Goal: Task Accomplishment & Management: Use online tool/utility

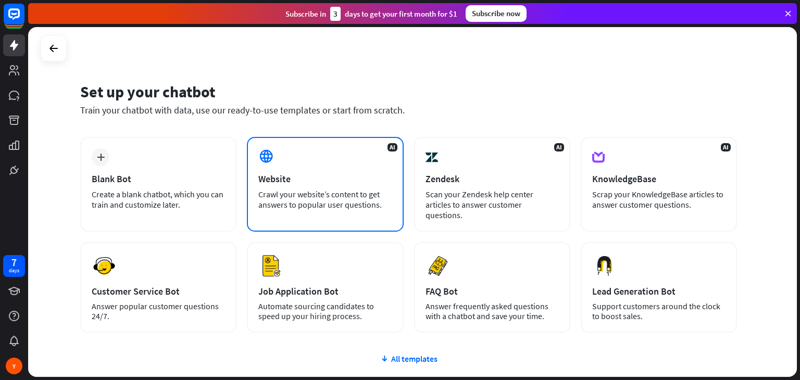
click at [344, 179] on div "Website" at bounding box center [324, 179] width 133 height 12
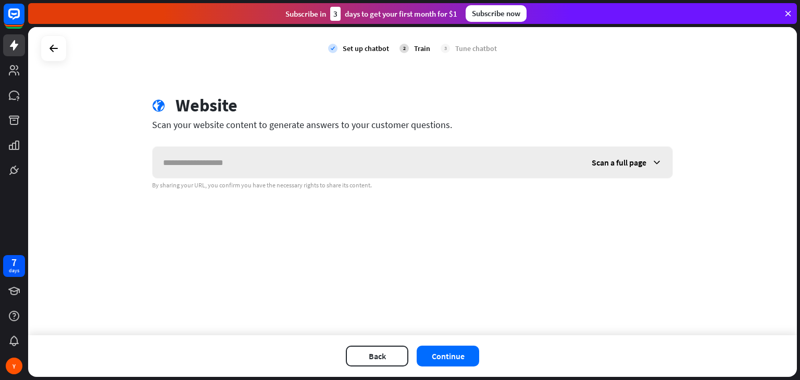
click at [611, 160] on span "Scan a full page" at bounding box center [619, 162] width 55 height 10
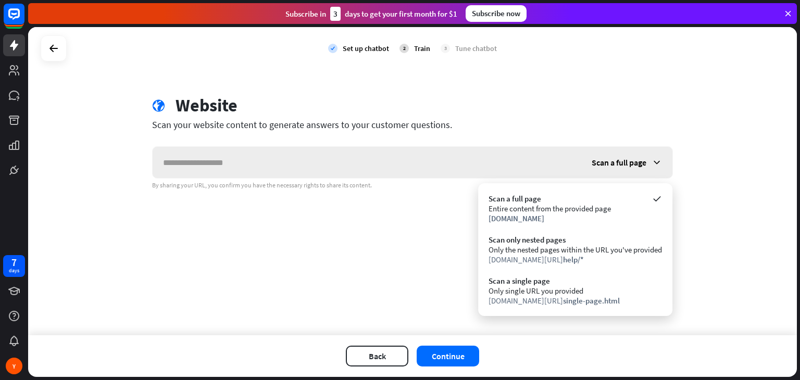
click at [611, 160] on span "Scan a full page" at bounding box center [619, 162] width 55 height 10
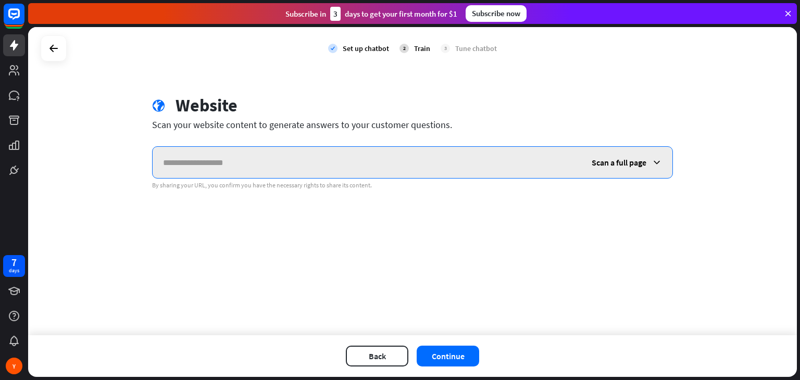
click at [329, 171] on input "text" at bounding box center [367, 162] width 429 height 31
click at [232, 163] on input "text" at bounding box center [367, 162] width 429 height 31
paste input "**********"
type input "**********"
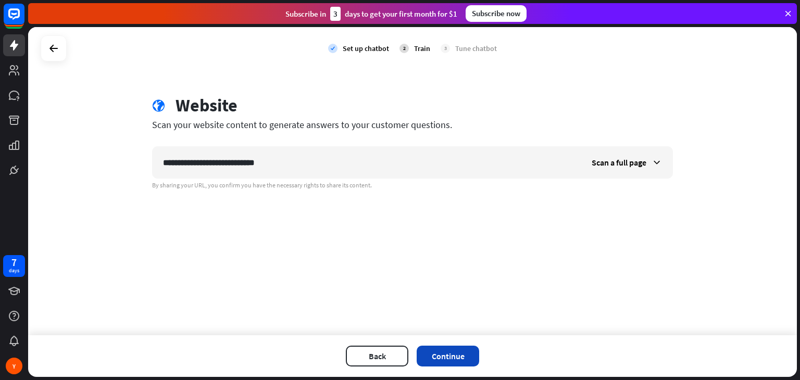
click at [451, 362] on button "Continue" at bounding box center [448, 356] width 62 height 21
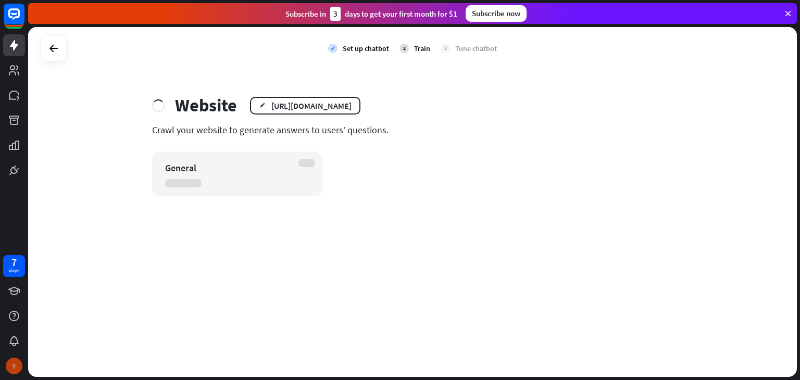
click at [14, 369] on div "Y" at bounding box center [14, 366] width 17 height 17
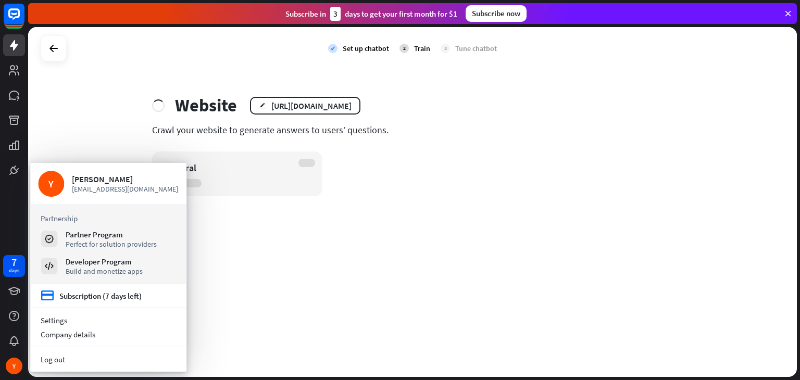
click at [410, 250] on div "check Set up chatbot 2 Train 3 Tune chatbot Website edit [URL][DOMAIN_NAME] Cra…" at bounding box center [412, 202] width 769 height 350
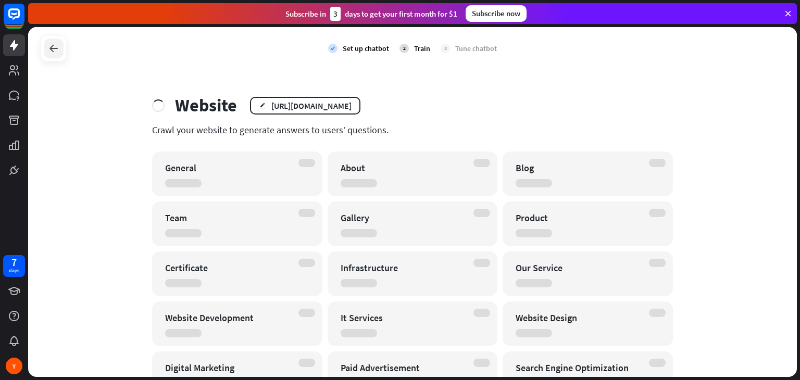
click at [52, 48] on icon at bounding box center [53, 48] width 12 height 12
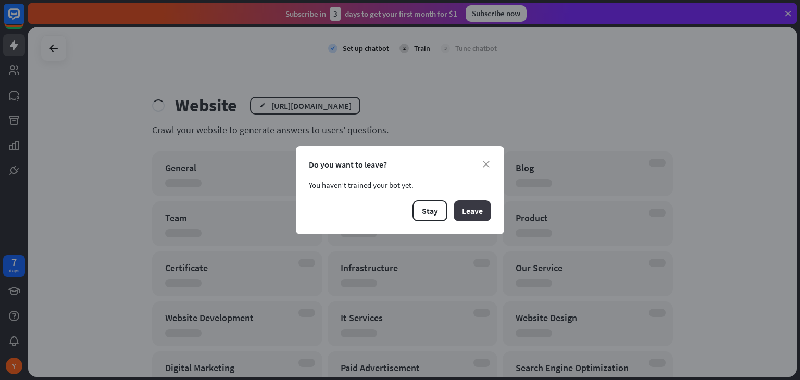
click at [464, 212] on button "Leave" at bounding box center [472, 210] width 37 height 21
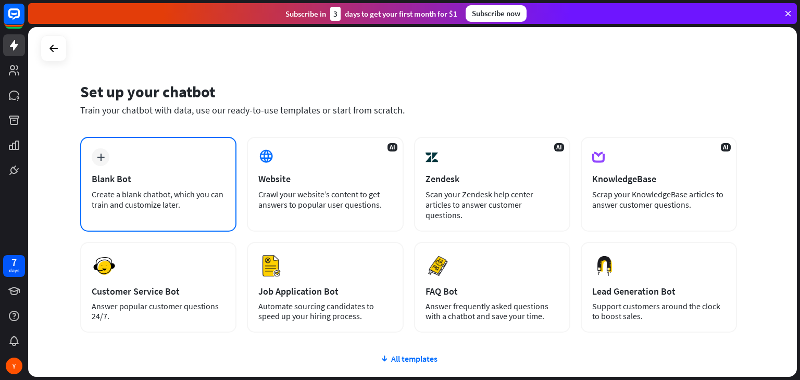
click at [175, 193] on div "Create a blank chatbot, which you can train and customize later." at bounding box center [158, 199] width 133 height 21
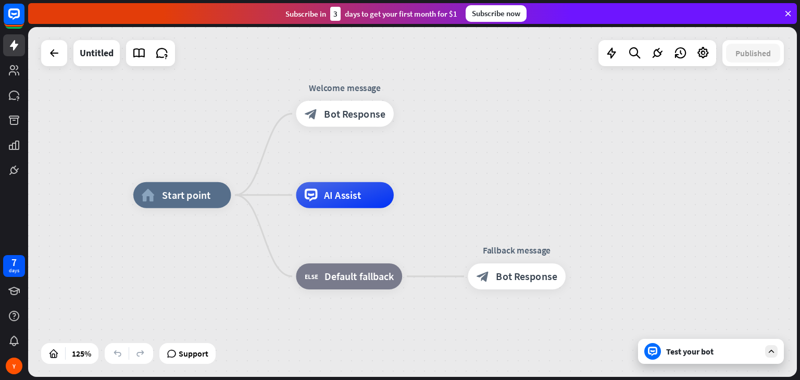
click at [750, 348] on div "Test your bot" at bounding box center [713, 351] width 94 height 10
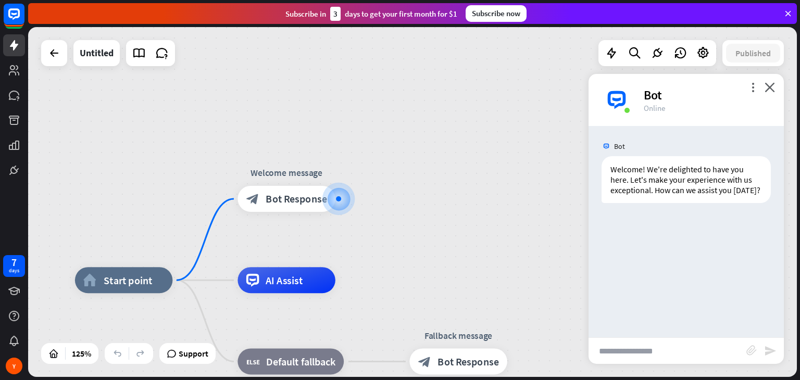
click at [660, 342] on input "text" at bounding box center [667, 351] width 158 height 26
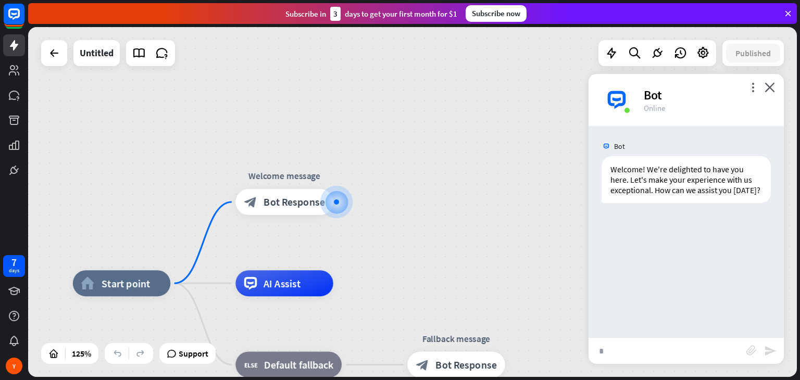
type input "**"
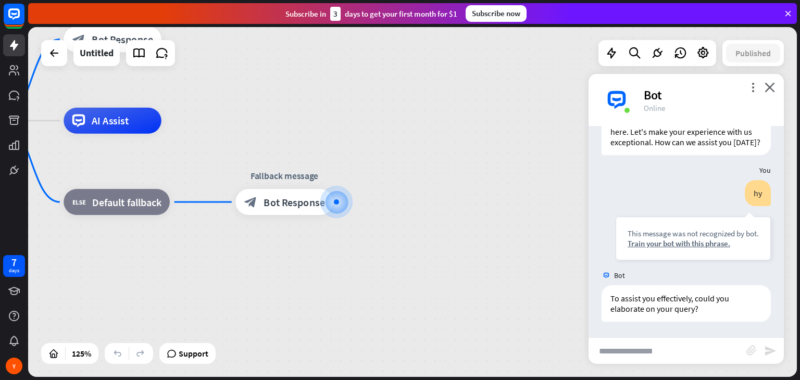
scroll to position [58, 0]
click at [769, 90] on icon "close" at bounding box center [769, 87] width 10 height 10
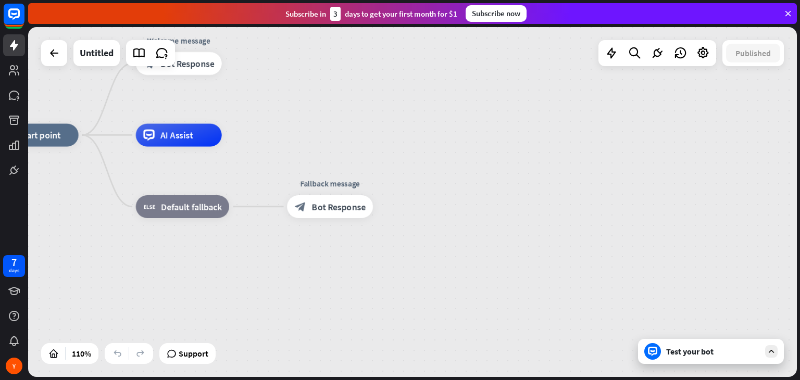
click at [739, 353] on div "Test your bot" at bounding box center [713, 351] width 94 height 10
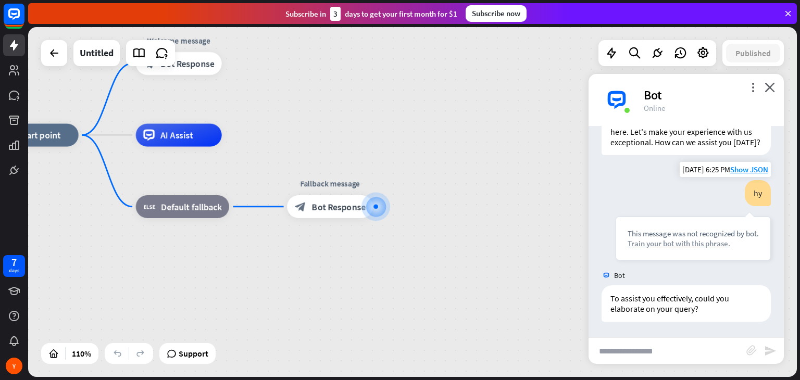
click at [673, 241] on div "Train your bot with this phrase." at bounding box center [693, 244] width 131 height 10
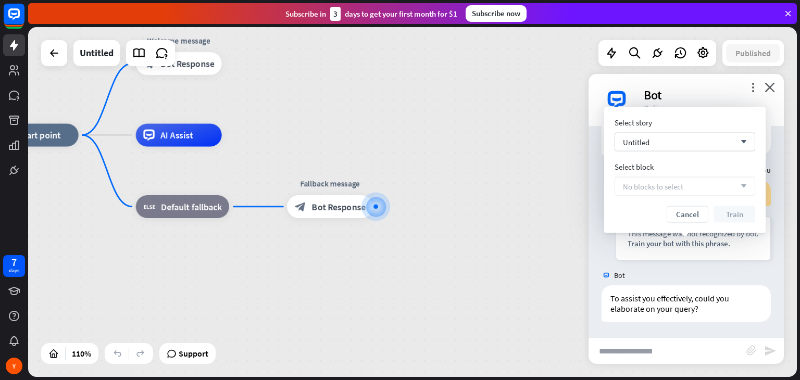
click at [664, 185] on span "No blocks to select" at bounding box center [653, 186] width 60 height 10
click at [773, 86] on icon "close" at bounding box center [769, 87] width 10 height 10
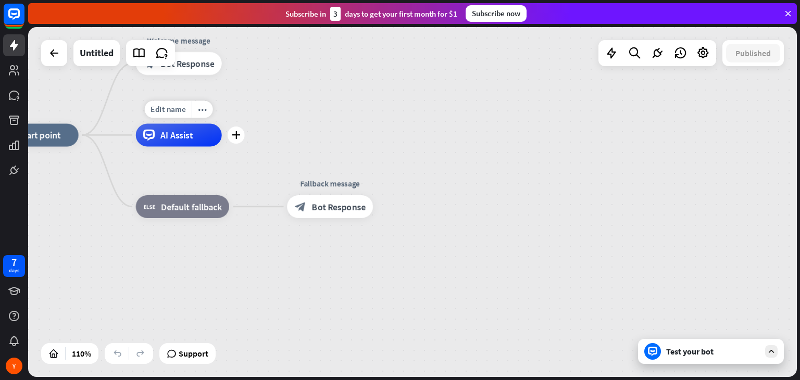
click at [199, 140] on div "AI Assist" at bounding box center [179, 134] width 86 height 23
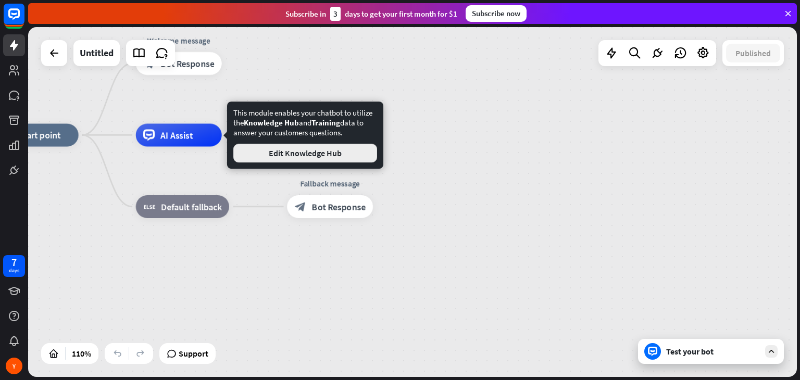
click at [329, 160] on button "Edit Knowledge Hub" at bounding box center [305, 153] width 144 height 19
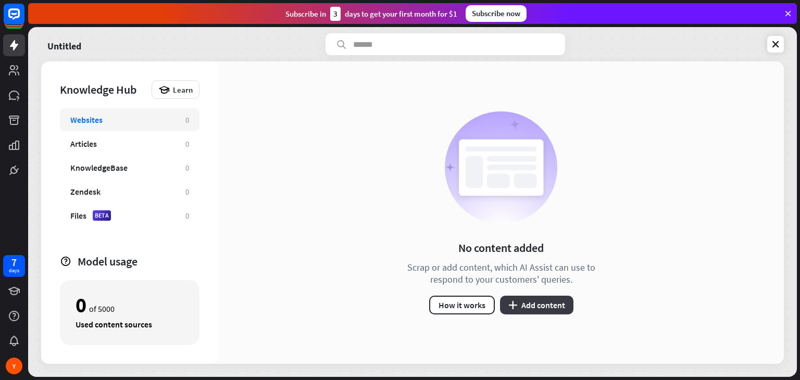
click at [553, 299] on button "plus Add content" at bounding box center [536, 305] width 73 height 19
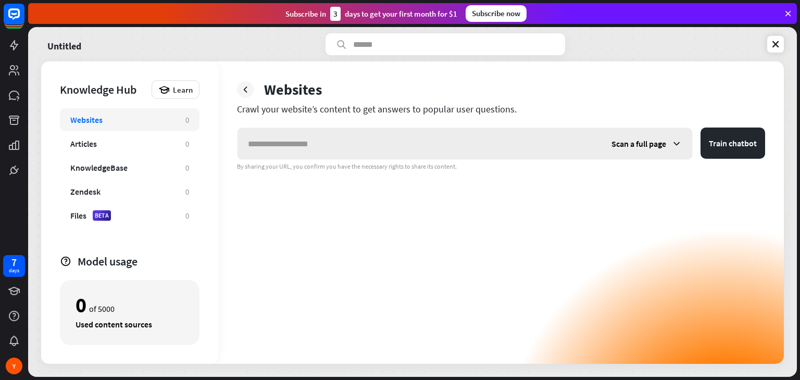
click at [337, 155] on input "text" at bounding box center [418, 143] width 363 height 31
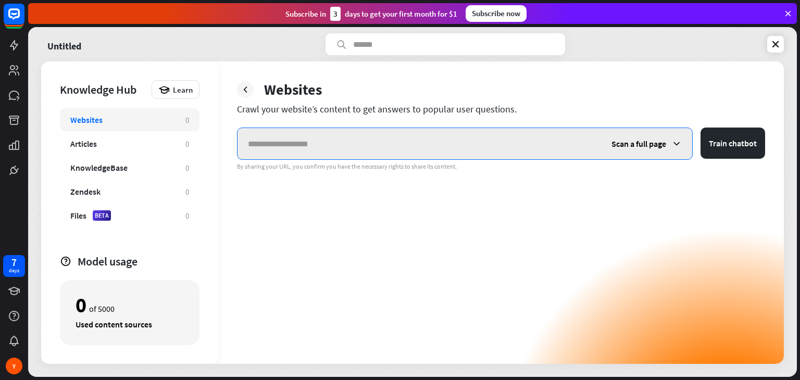
click at [273, 151] on input "text" at bounding box center [418, 143] width 363 height 31
paste input "**********"
type input "**********"
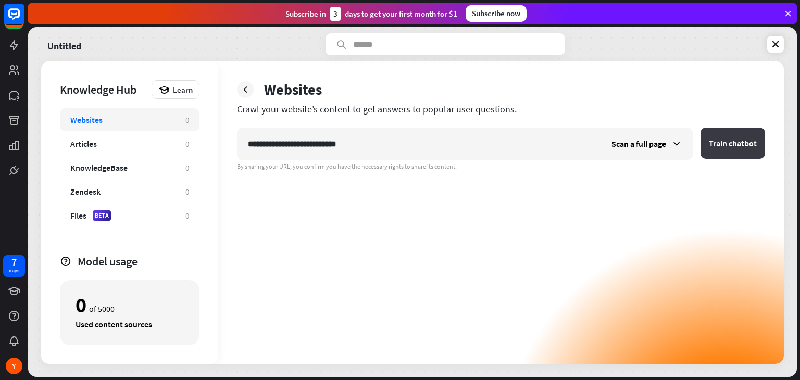
click at [722, 140] on button "Train chatbot" at bounding box center [732, 143] width 65 height 31
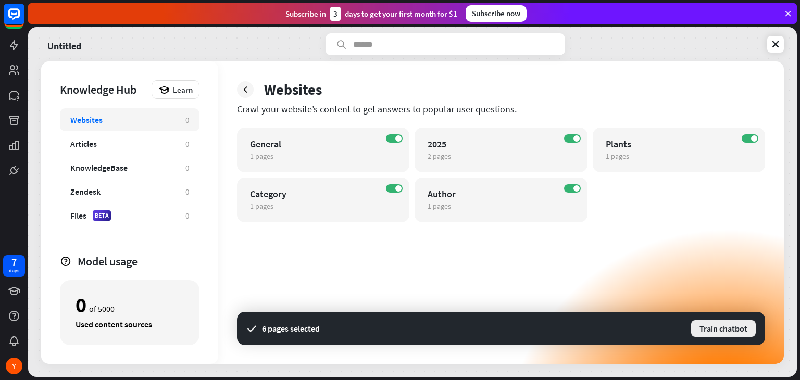
click at [702, 322] on button "Train chatbot" at bounding box center [723, 328] width 67 height 19
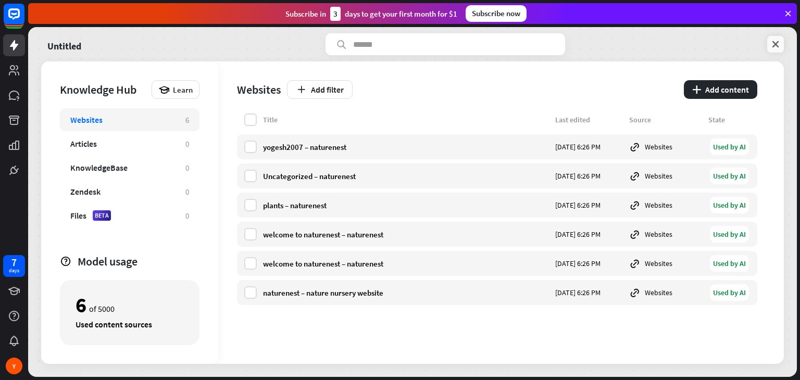
click at [774, 45] on icon at bounding box center [775, 44] width 10 height 10
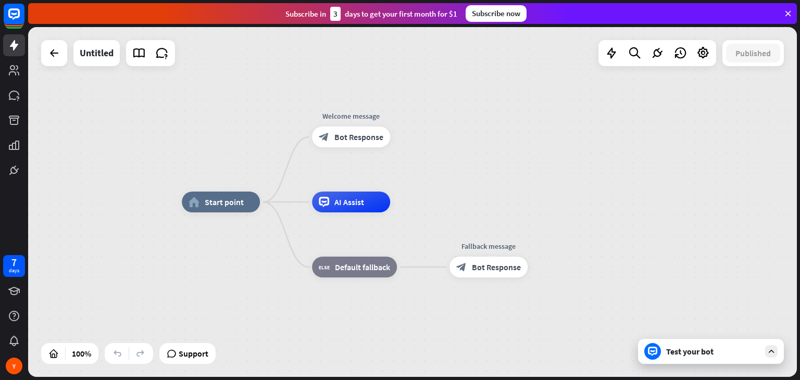
click at [712, 348] on div "Test your bot" at bounding box center [713, 351] width 94 height 10
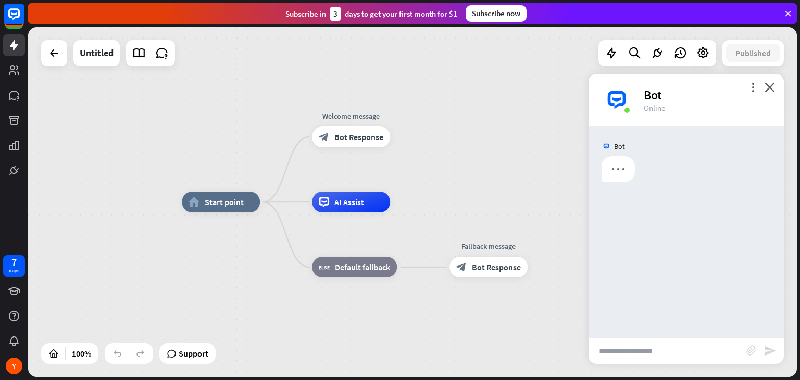
click at [667, 342] on input "text" at bounding box center [667, 351] width 158 height 26
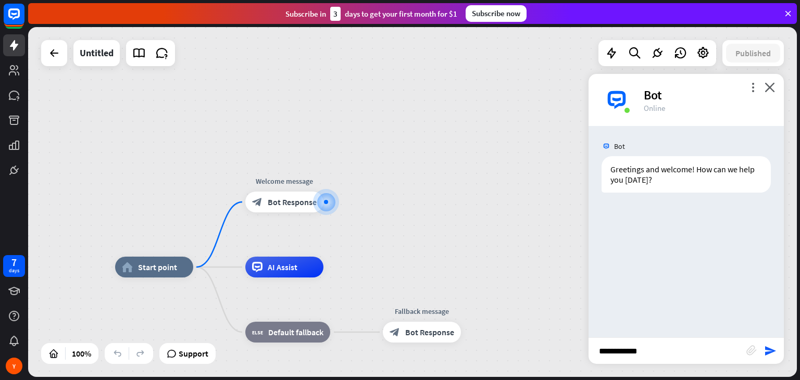
type input "**********"
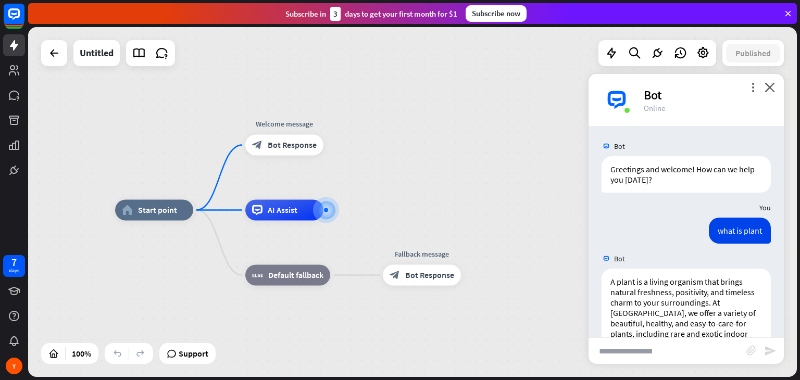
scroll to position [77, 0]
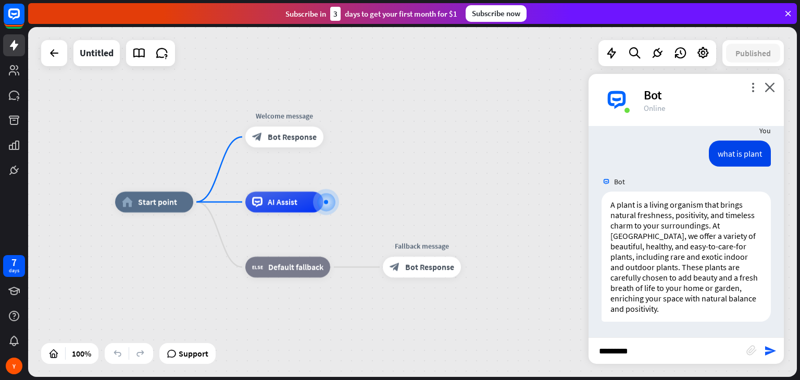
type input "**********"
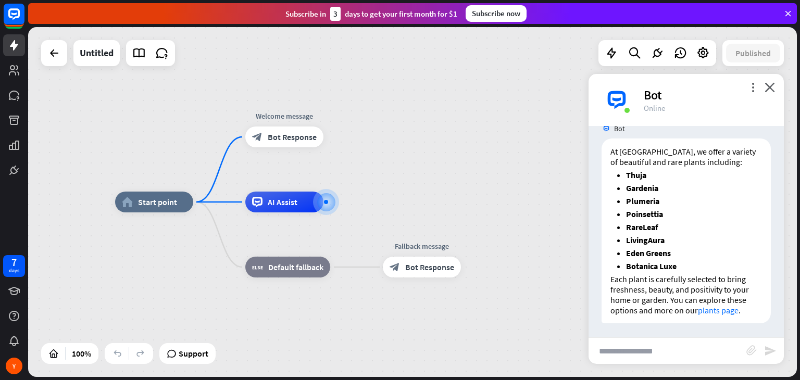
scroll to position [337, 0]
click at [608, 348] on input "text" at bounding box center [667, 351] width 158 height 26
type input "**********"
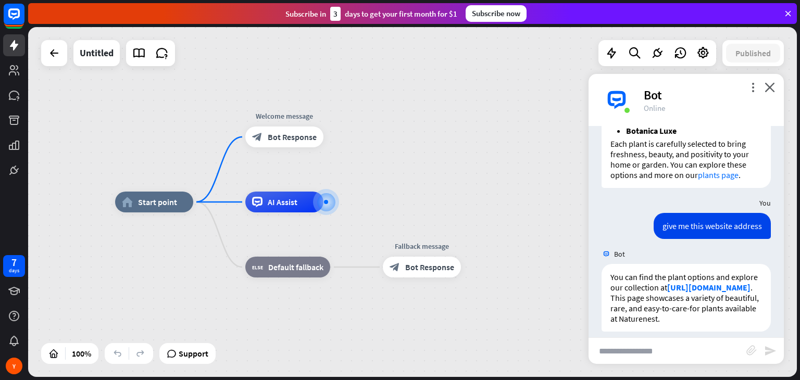
scroll to position [492, 0]
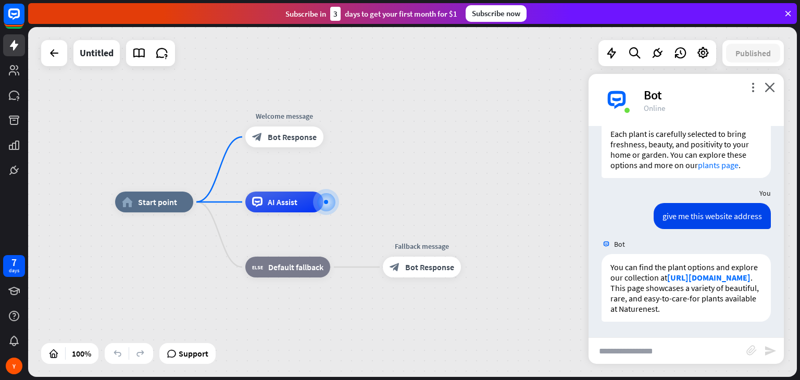
click at [636, 353] on input "text" at bounding box center [667, 351] width 158 height 26
type input "**********"
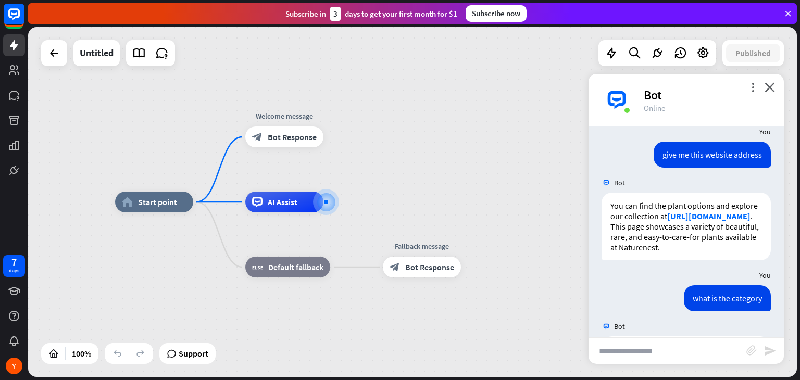
scroll to position [732, 0]
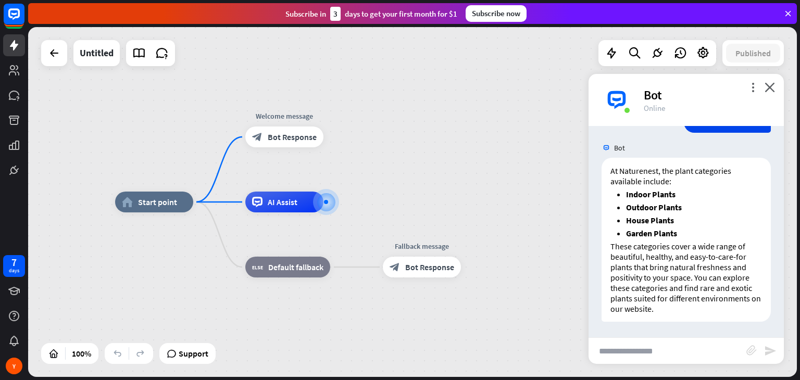
click at [785, 11] on icon at bounding box center [787, 13] width 9 height 9
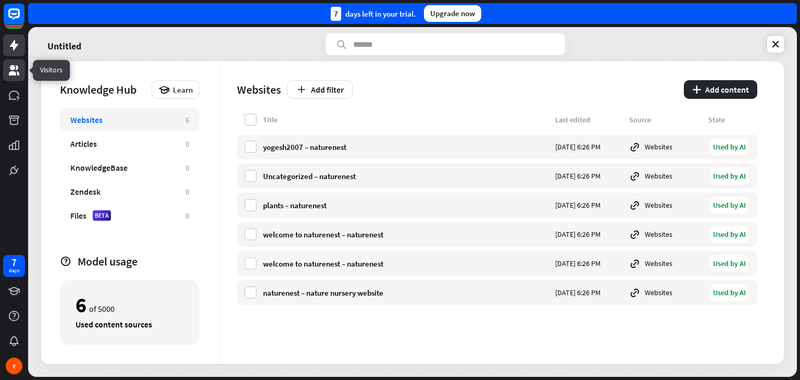
click at [14, 71] on icon at bounding box center [14, 70] width 10 height 10
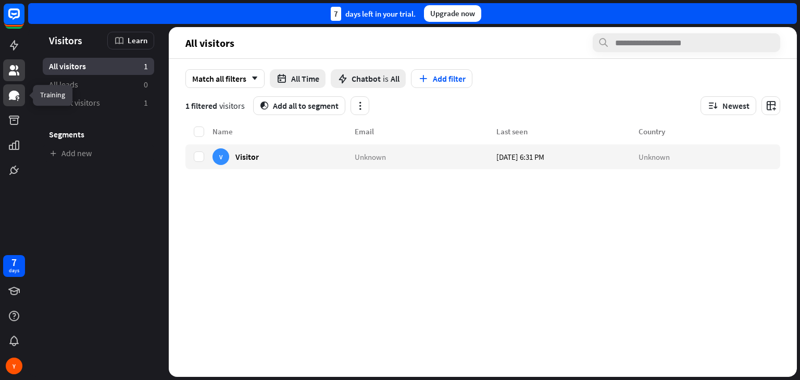
click at [12, 96] on icon at bounding box center [14, 95] width 10 height 9
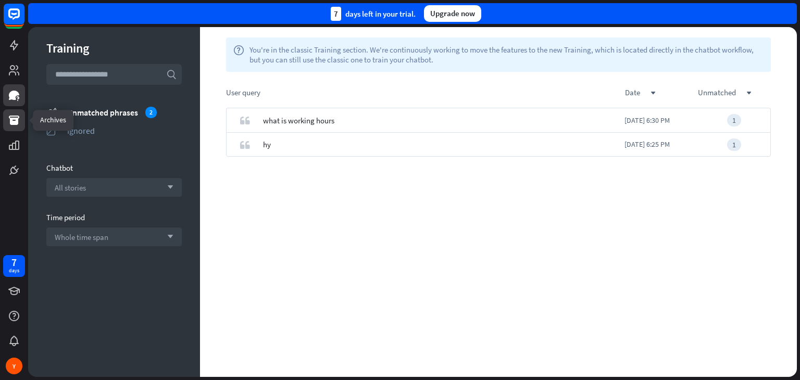
click at [9, 124] on icon at bounding box center [14, 120] width 12 height 12
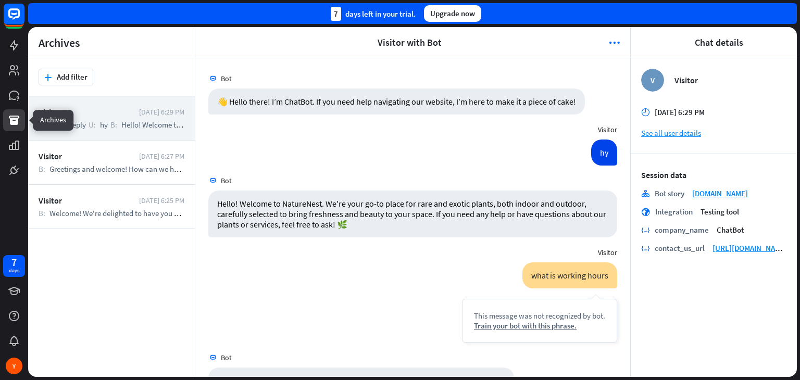
scroll to position [272, 0]
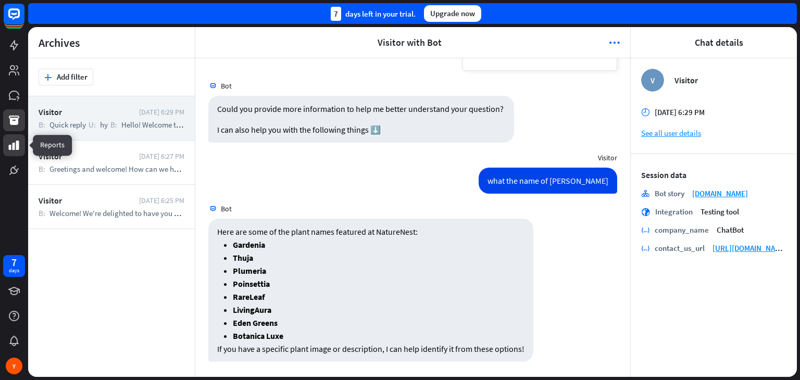
click at [4, 145] on link at bounding box center [14, 145] width 22 height 22
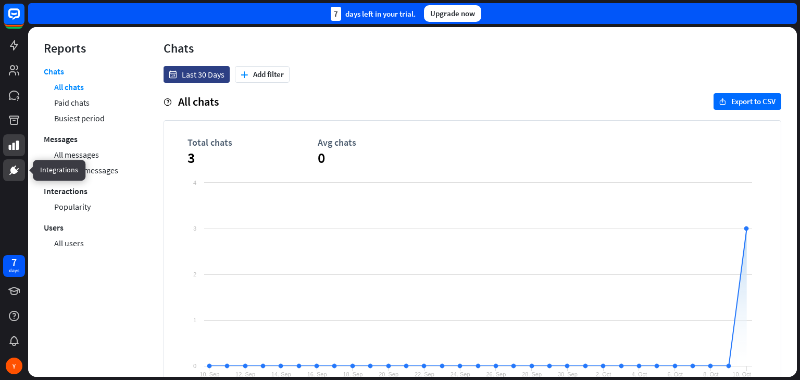
click at [16, 173] on icon at bounding box center [14, 170] width 12 height 12
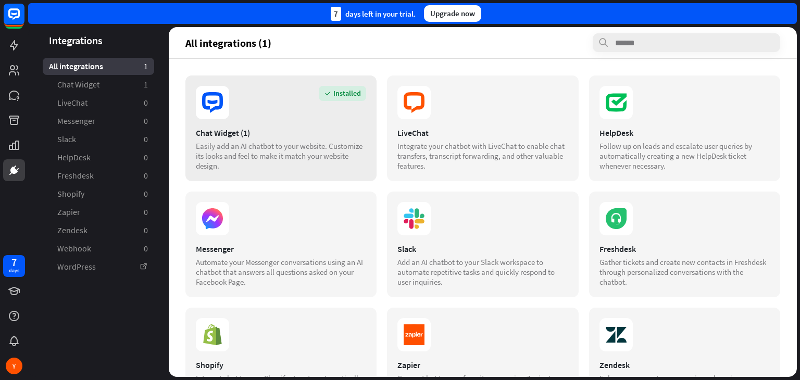
click at [257, 101] on section "Installed" at bounding box center [281, 102] width 170 height 33
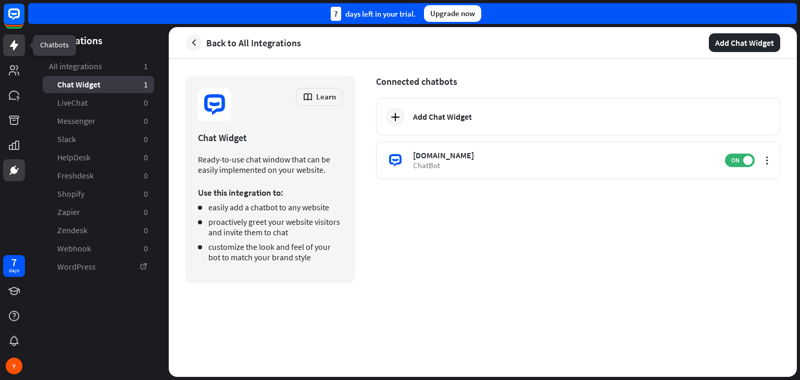
click at [15, 40] on icon at bounding box center [14, 45] width 8 height 10
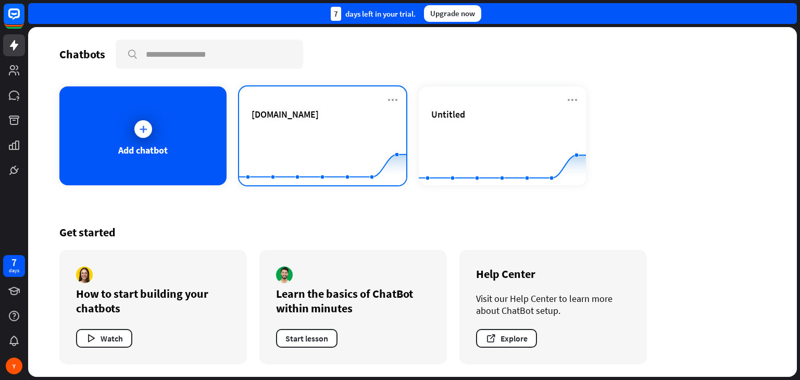
click at [319, 115] on span "[DOMAIN_NAME]" at bounding box center [285, 114] width 67 height 12
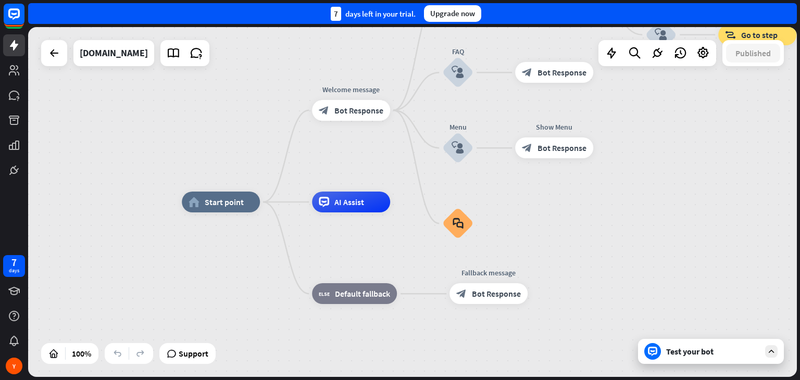
click at [715, 346] on div "Test your bot" at bounding box center [713, 351] width 94 height 10
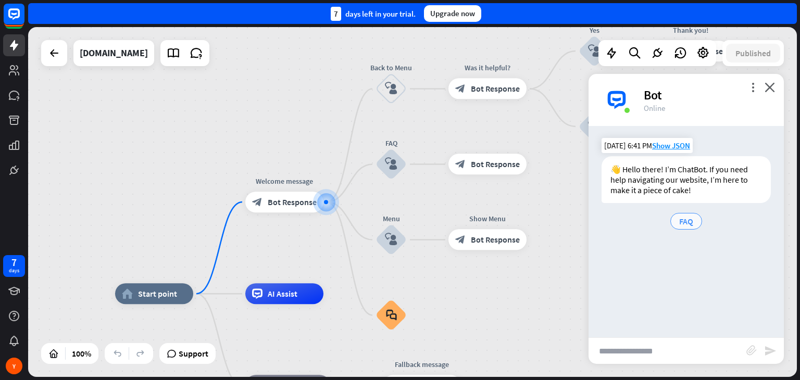
click at [687, 224] on span "FAQ" at bounding box center [686, 221] width 14 height 10
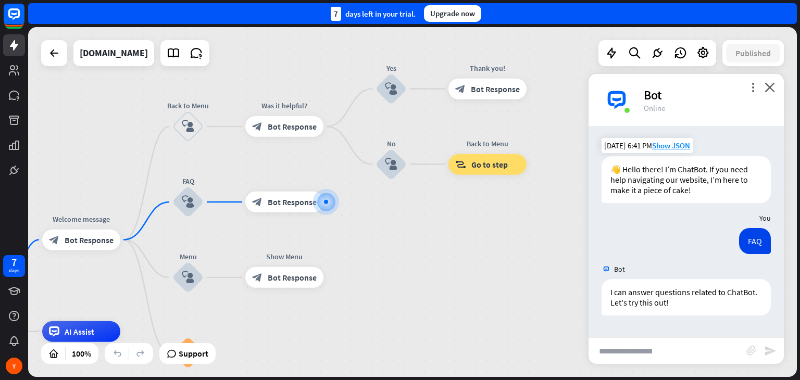
click at [687, 338] on input "text" at bounding box center [667, 351] width 158 height 26
click at [16, 170] on icon at bounding box center [13, 170] width 7 height 7
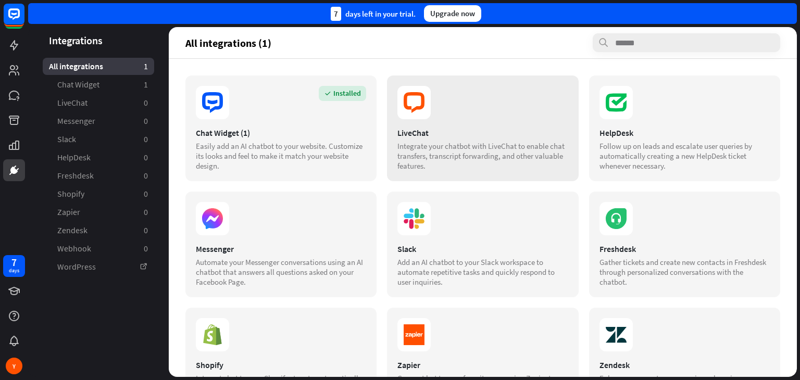
click at [453, 114] on section at bounding box center [482, 102] width 170 height 33
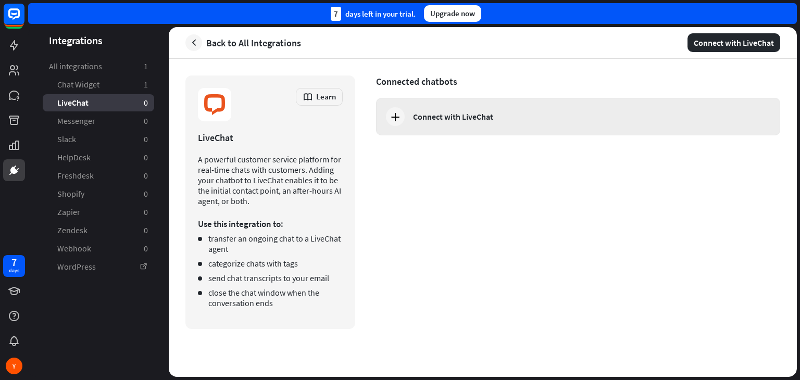
click at [477, 123] on div "Connect with LiveChat" at bounding box center [578, 116] width 404 height 37
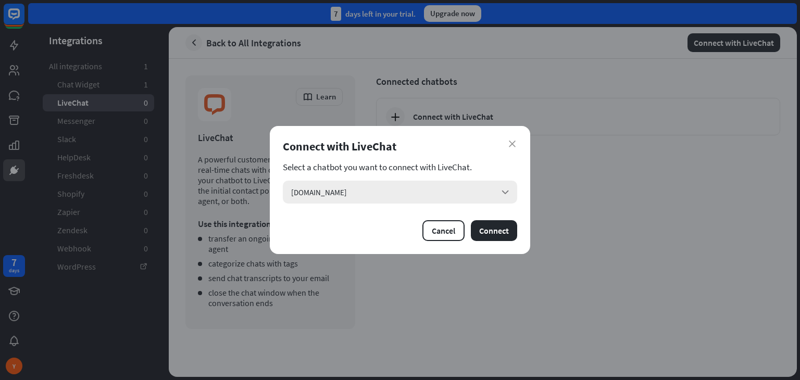
click at [446, 184] on div "[DOMAIN_NAME] arrow_down" at bounding box center [400, 192] width 234 height 23
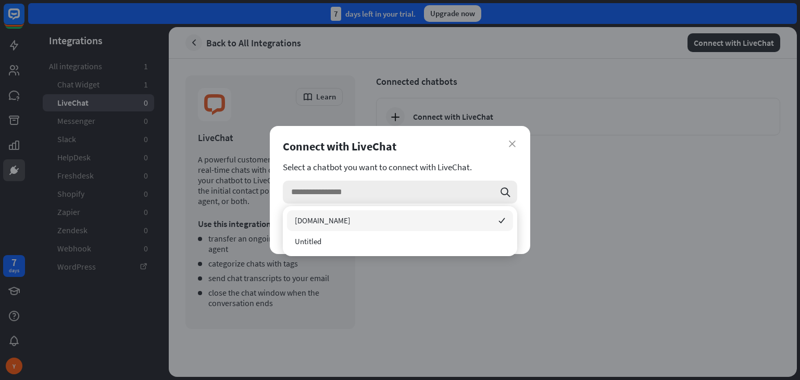
click at [446, 184] on input "search" at bounding box center [392, 192] width 203 height 23
click at [511, 142] on icon "close" at bounding box center [512, 144] width 7 height 7
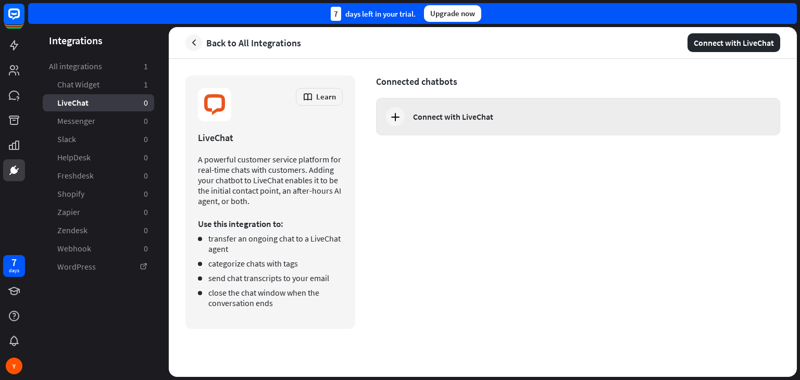
click at [506, 120] on div "Connect with LiveChat" at bounding box center [588, 116] width 350 height 10
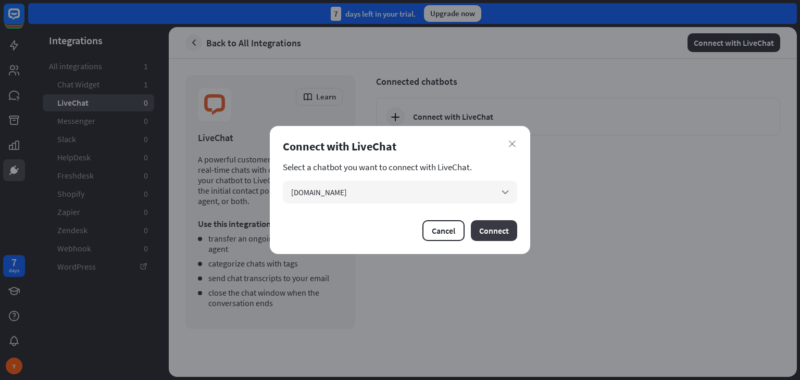
click at [494, 232] on button "Connect" at bounding box center [494, 230] width 46 height 21
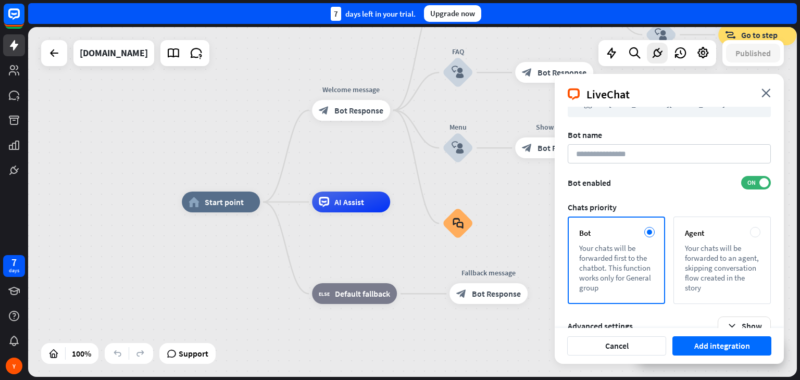
scroll to position [54, 0]
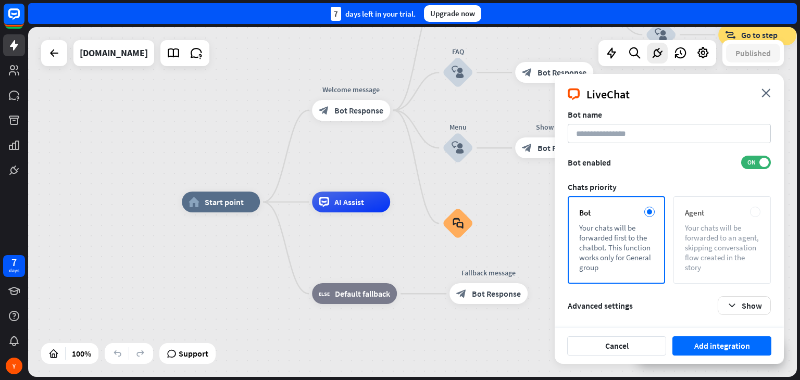
click at [733, 258] on div "Your chats will be forwarded to an agent, skipping conversation flow created in…" at bounding box center [722, 247] width 74 height 49
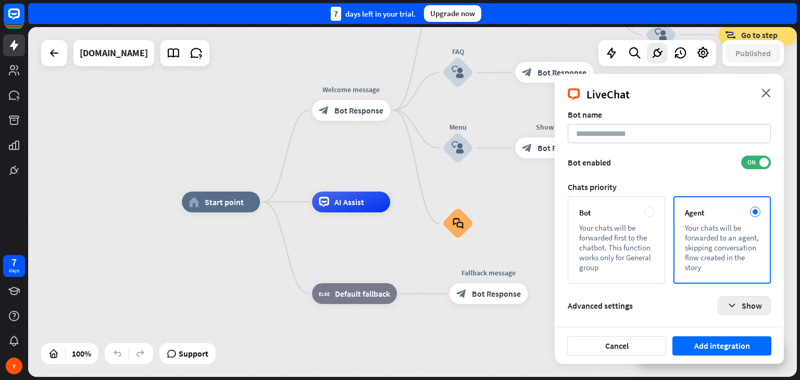
click at [731, 303] on icon "button" at bounding box center [731, 305] width 11 height 11
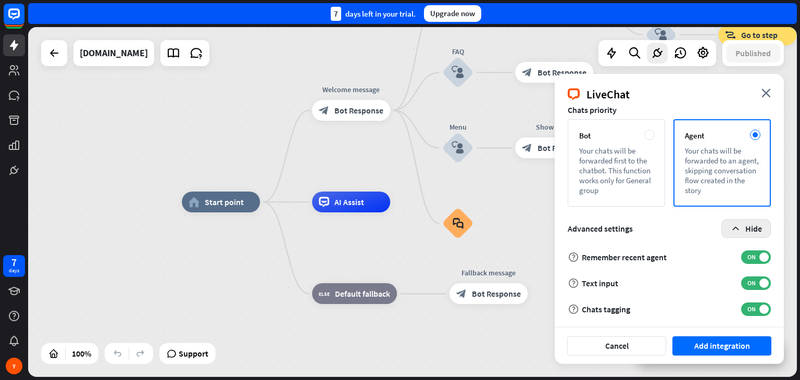
scroll to position [132, 0]
click at [745, 230] on button "Hide" at bounding box center [745, 227] width 49 height 19
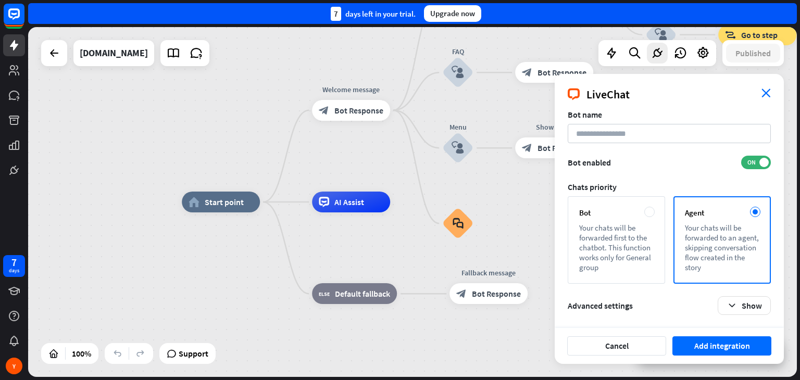
click at [763, 94] on icon "close" at bounding box center [765, 93] width 9 height 9
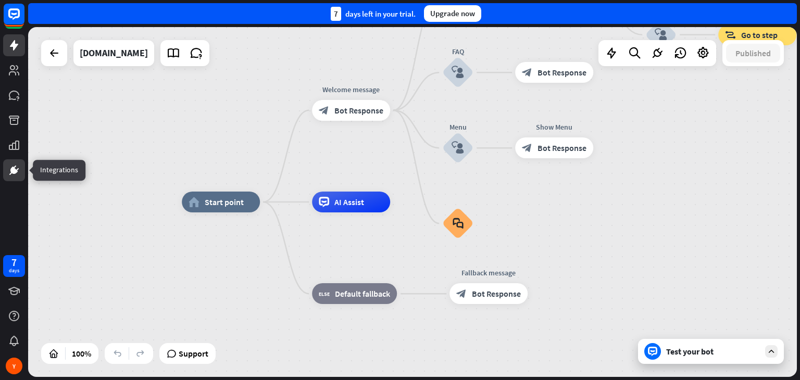
click at [10, 169] on icon at bounding box center [14, 170] width 12 height 12
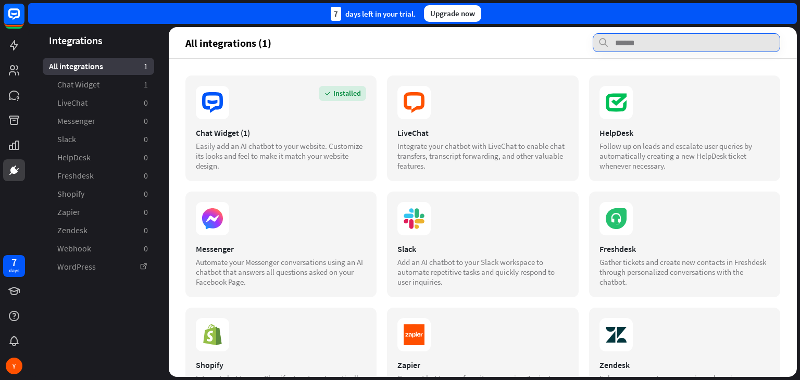
click at [671, 46] on input "text" at bounding box center [686, 42] width 187 height 19
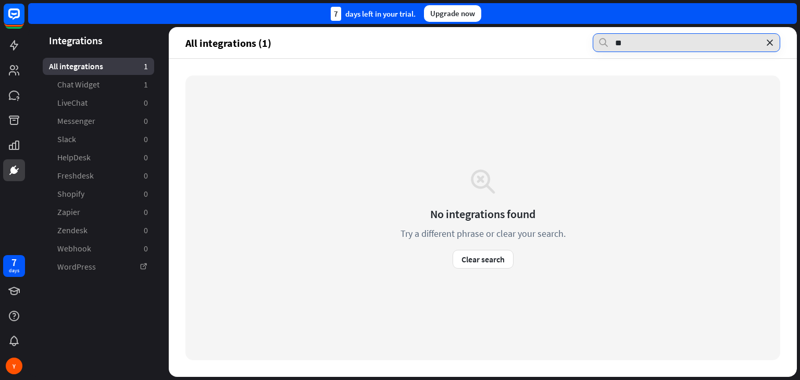
type input "*"
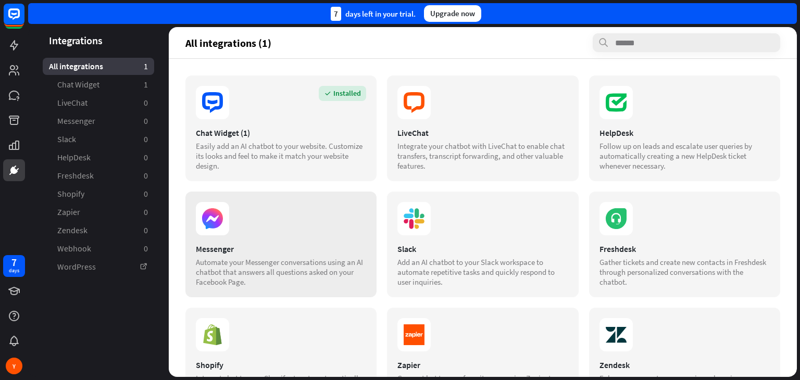
click at [261, 228] on section at bounding box center [281, 218] width 170 height 33
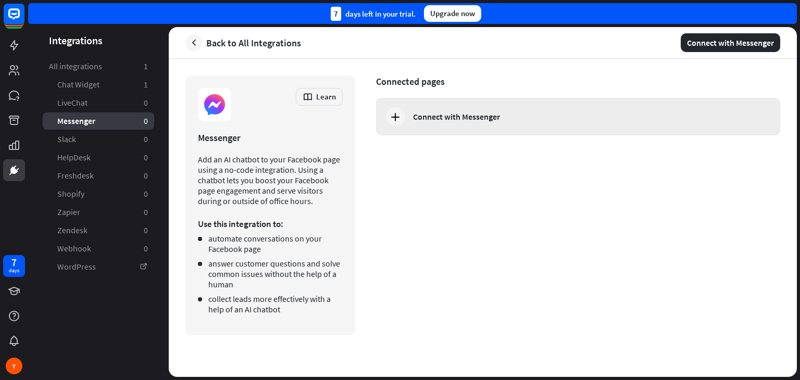
click at [511, 112] on div "Connect with Messenger" at bounding box center [588, 116] width 350 height 10
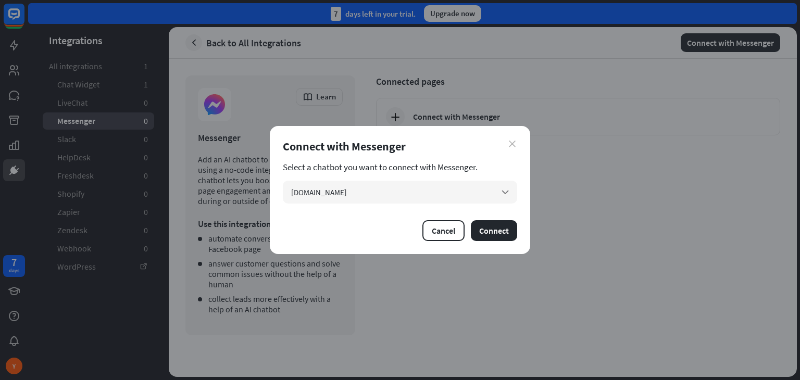
click at [510, 145] on icon "close" at bounding box center [512, 144] width 7 height 7
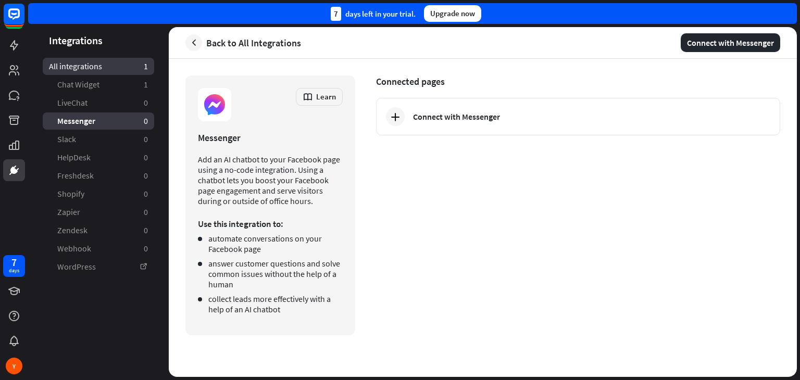
click at [79, 59] on link "All integrations 1" at bounding box center [98, 66] width 111 height 17
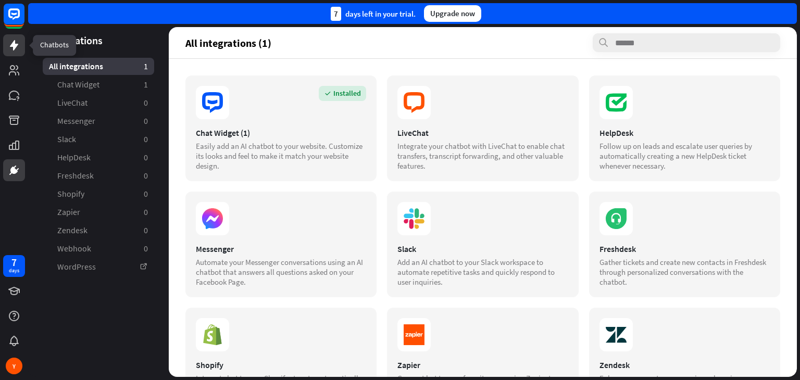
click at [8, 45] on icon at bounding box center [14, 45] width 12 height 12
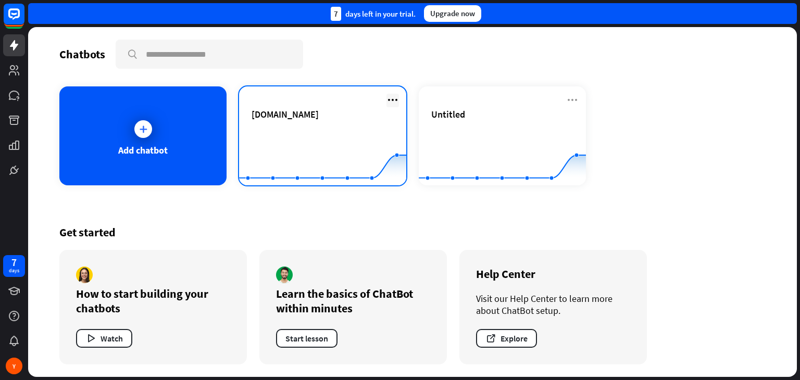
click at [387, 94] on icon at bounding box center [392, 100] width 12 height 12
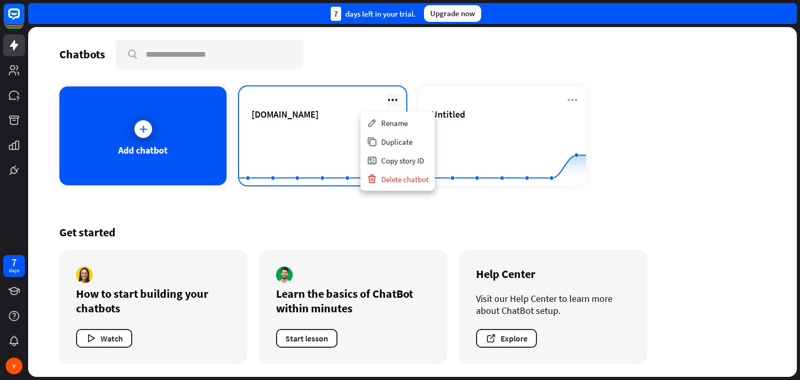
click at [387, 94] on icon at bounding box center [392, 100] width 12 height 12
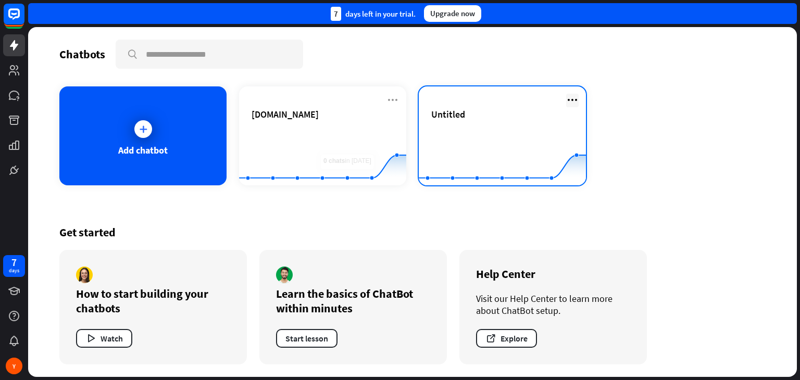
click at [575, 97] on icon at bounding box center [572, 100] width 12 height 12
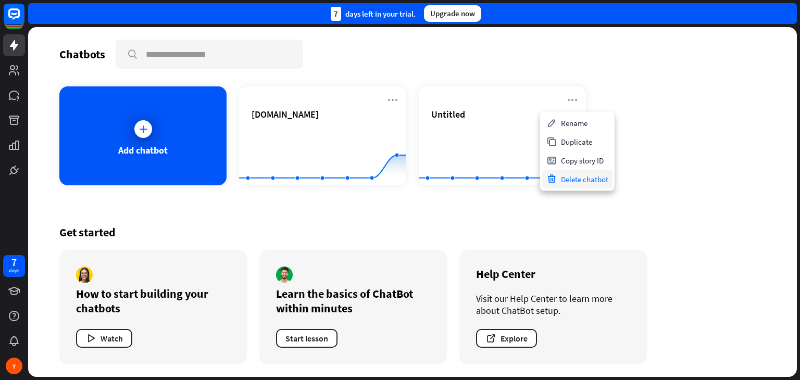
click at [596, 180] on div "Delete chatbot" at bounding box center [577, 179] width 70 height 19
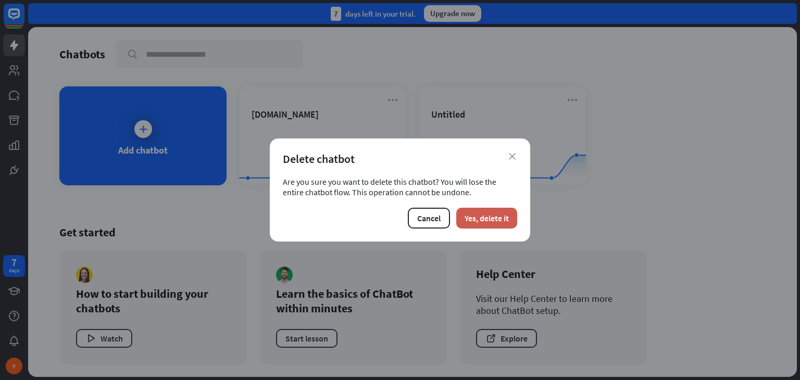
click at [482, 221] on button "Yes, delete it" at bounding box center [486, 218] width 61 height 21
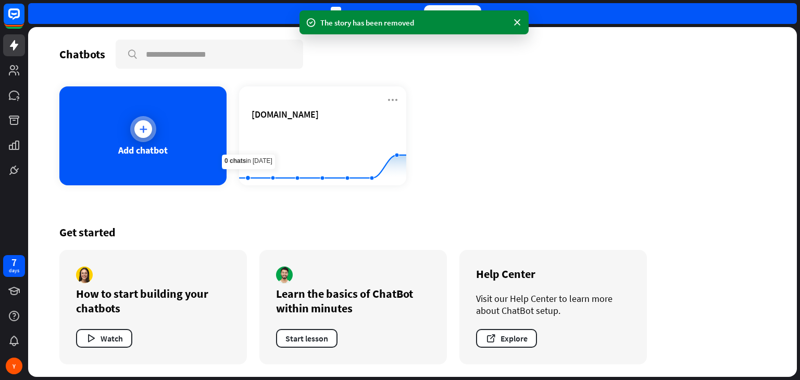
click at [160, 123] on div "Add chatbot" at bounding box center [142, 135] width 167 height 99
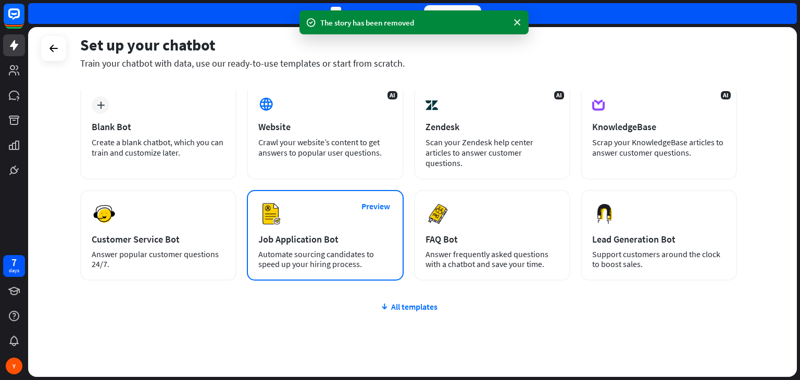
scroll to position [69, 0]
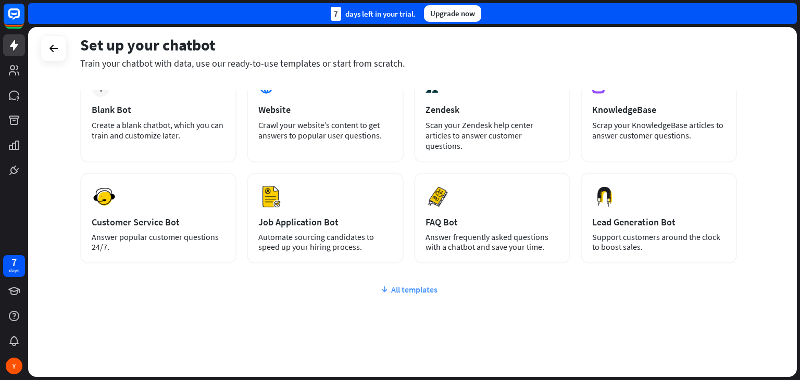
click at [418, 284] on div "All templates" at bounding box center [408, 289] width 657 height 10
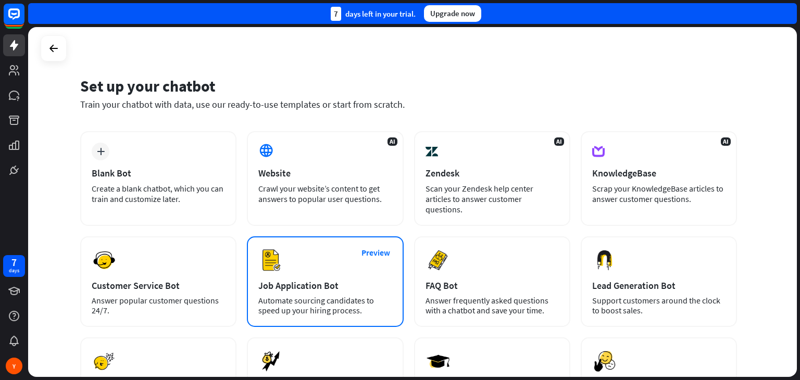
scroll to position [0, 0]
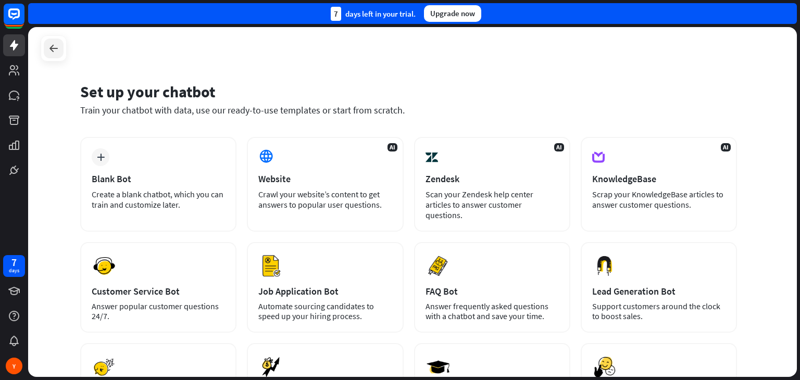
click at [48, 52] on icon at bounding box center [53, 48] width 12 height 12
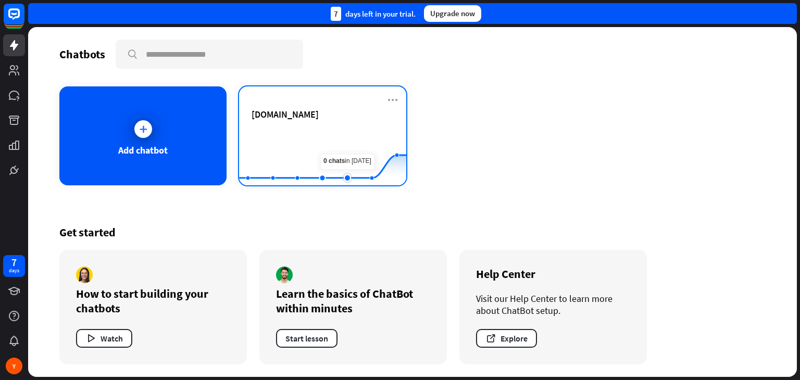
click at [346, 149] on rect at bounding box center [322, 159] width 167 height 65
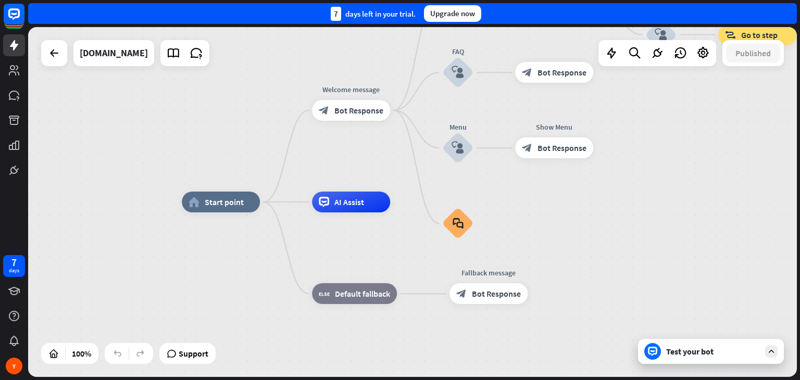
click at [717, 360] on div "Test your bot" at bounding box center [711, 351] width 146 height 25
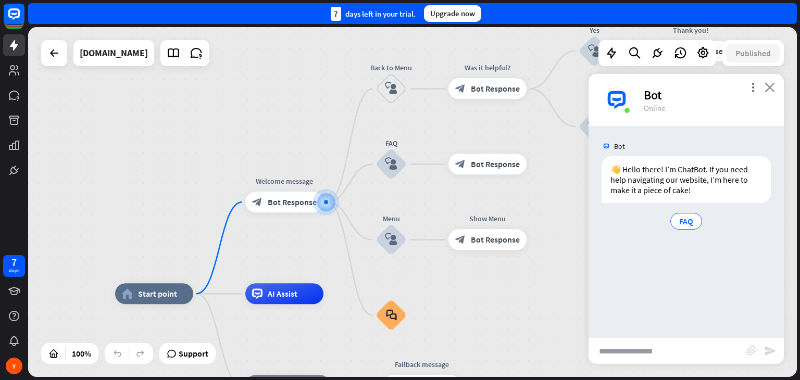
click at [774, 86] on icon "close" at bounding box center [769, 87] width 10 height 10
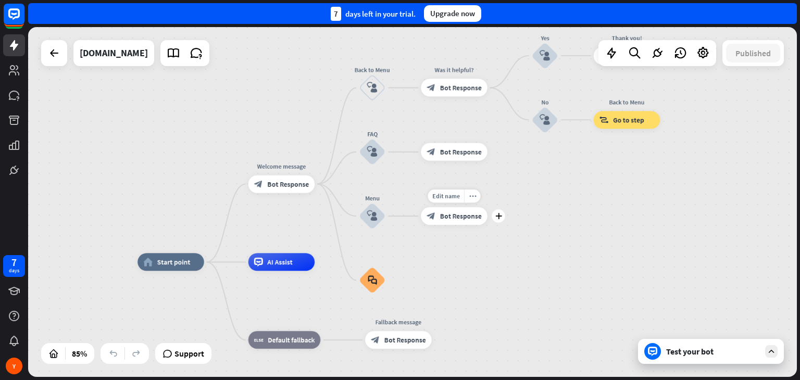
drag, startPoint x: 377, startPoint y: 224, endPoint x: 459, endPoint y: 238, distance: 82.9
click at [459, 225] on div "Edit name more_horiz plus block_bot_response Bot Response" at bounding box center [454, 216] width 67 height 18
click at [692, 355] on div "Test your bot" at bounding box center [713, 351] width 94 height 10
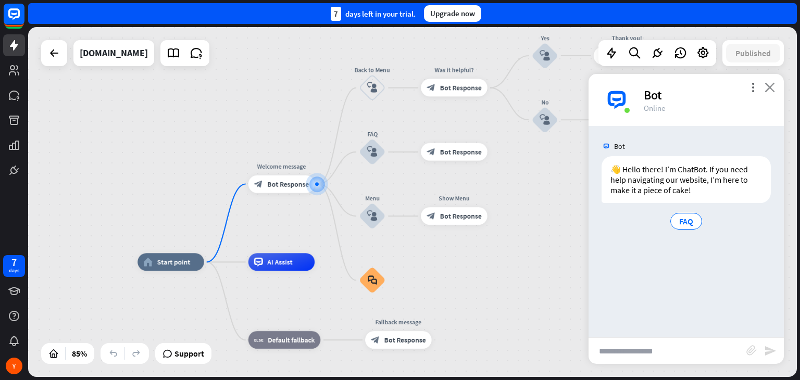
click at [773, 91] on icon "close" at bounding box center [769, 87] width 10 height 10
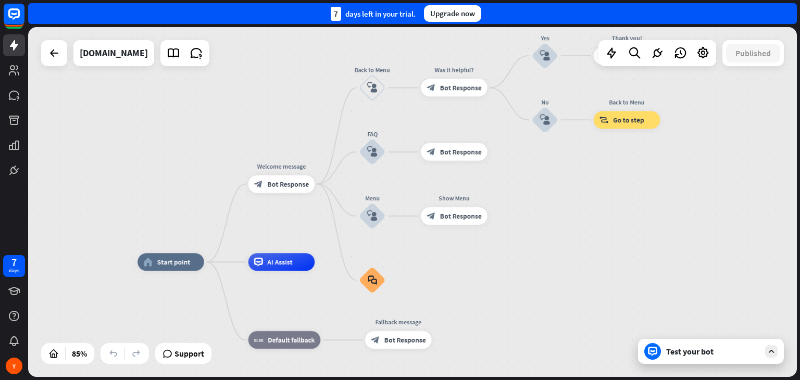
click at [770, 343] on div "Test your bot" at bounding box center [711, 351] width 146 height 25
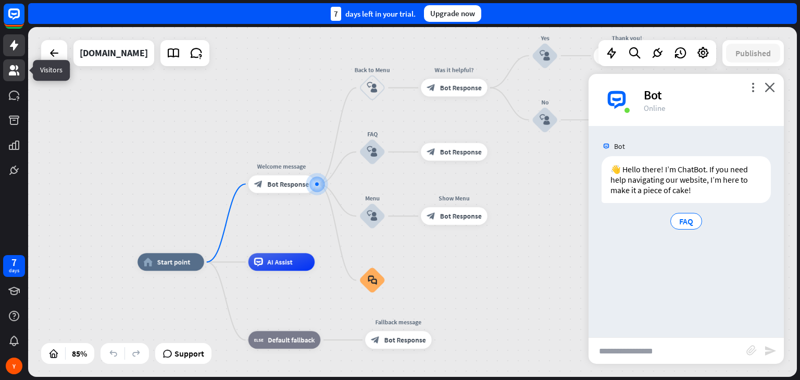
click at [11, 69] on icon at bounding box center [14, 70] width 10 height 10
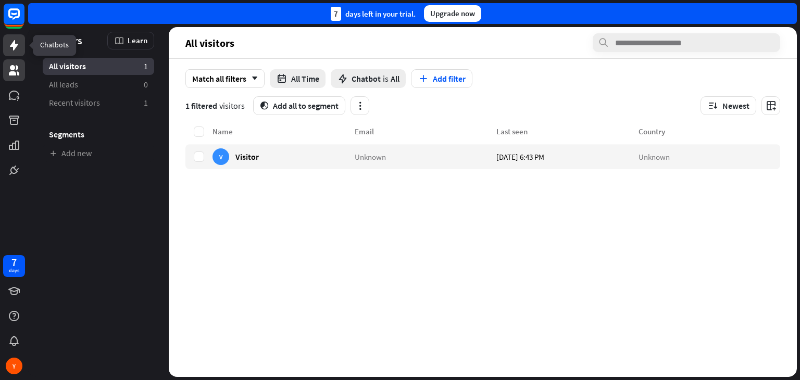
click at [13, 45] on icon at bounding box center [14, 45] width 8 height 10
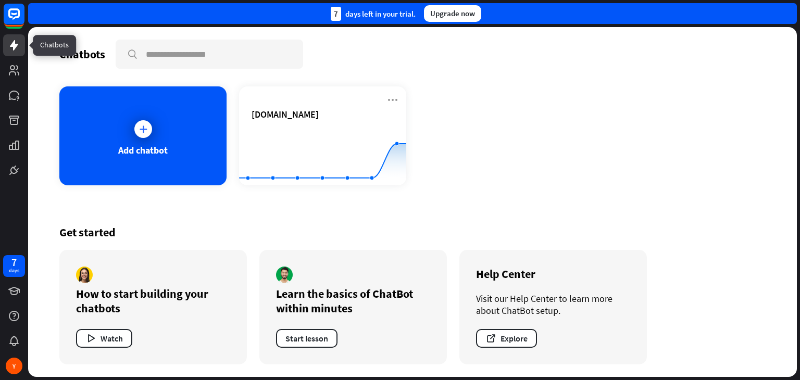
click at [19, 44] on icon at bounding box center [14, 45] width 12 height 12
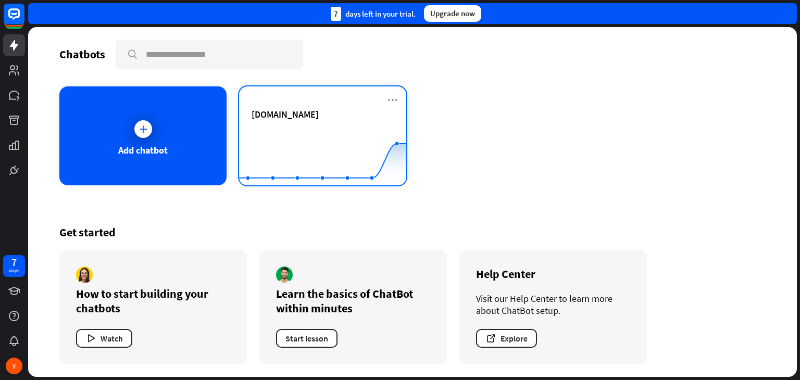
click at [269, 109] on span "[DOMAIN_NAME]" at bounding box center [285, 114] width 67 height 12
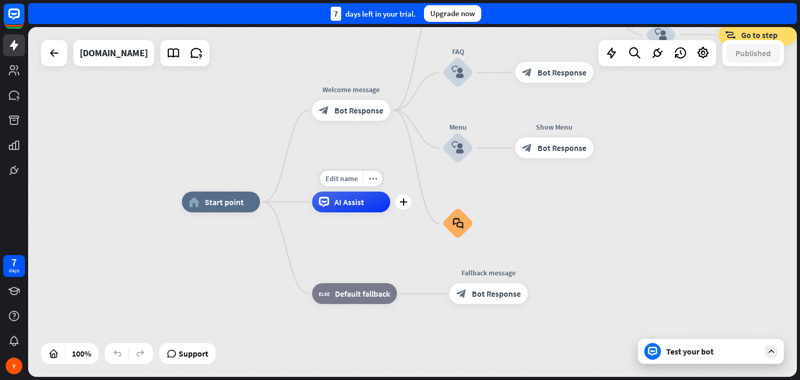
click at [350, 208] on div "AI Assist" at bounding box center [351, 202] width 78 height 21
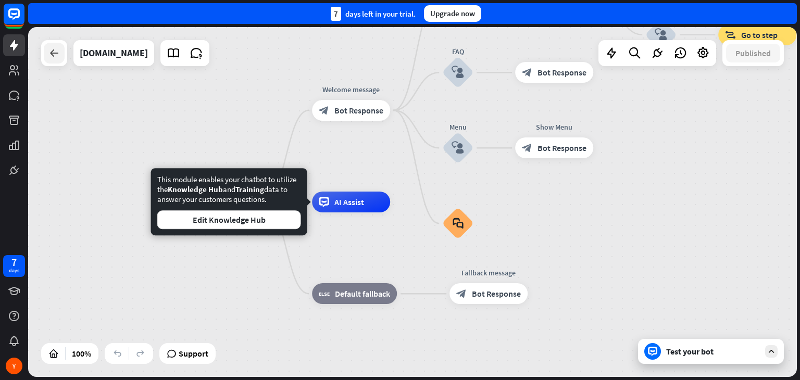
click at [51, 52] on icon at bounding box center [54, 53] width 12 height 12
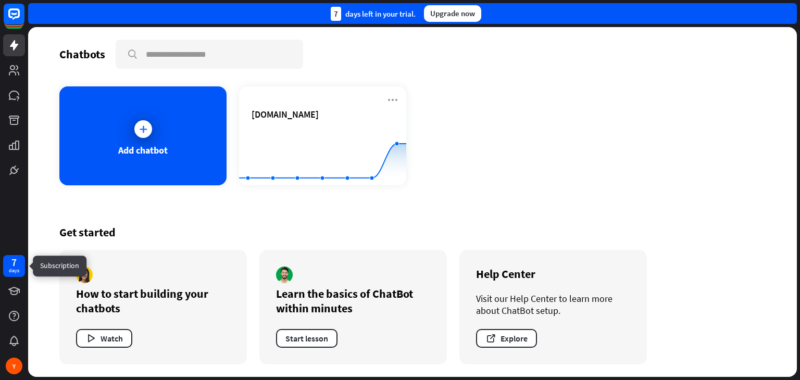
click at [8, 271] on div "7 days" at bounding box center [14, 266] width 22 height 22
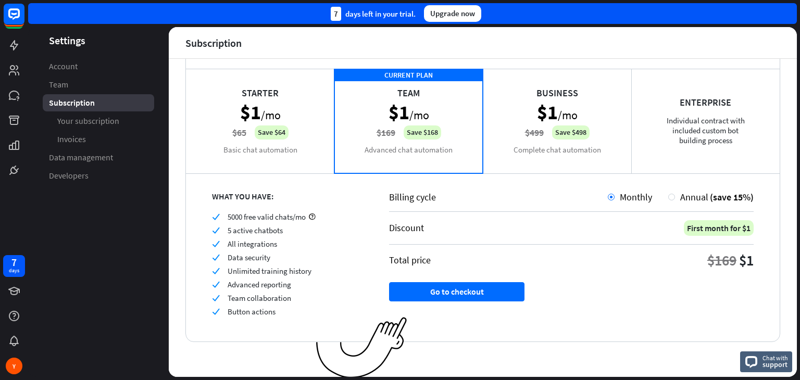
scroll to position [59, 0]
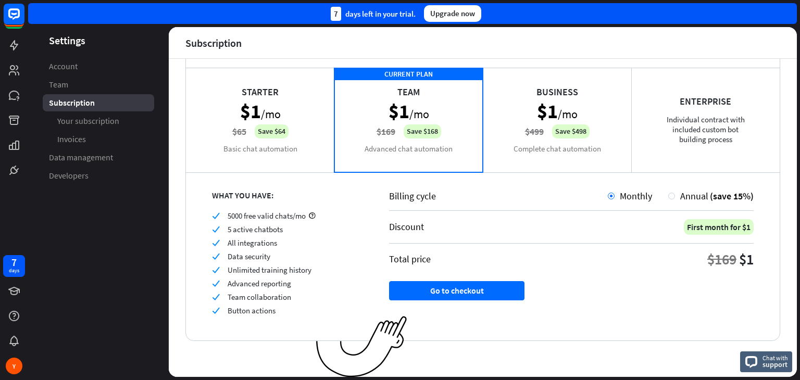
click at [290, 103] on div "Starter $1 /mo $65 Save $64 Basic chat automation" at bounding box center [260, 120] width 148 height 104
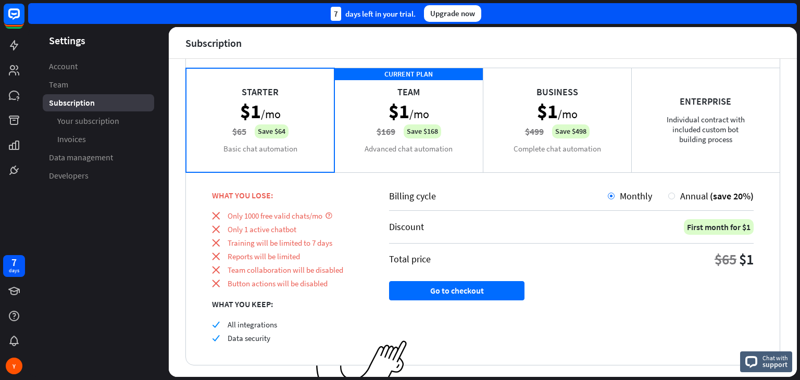
click at [393, 105] on div "CURRENT PLAN Team $1 /mo $169 Save $168 Advanced chat automation" at bounding box center [408, 120] width 148 height 104
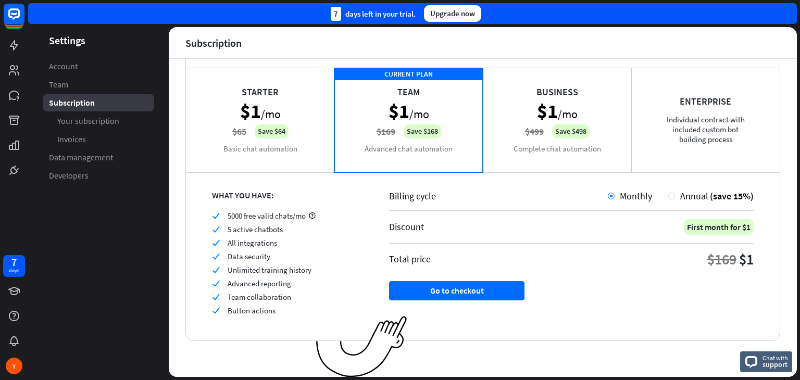
click at [456, 13] on div "Upgrade now" at bounding box center [452, 13] width 57 height 17
click at [391, 11] on div "7 days left in your trial." at bounding box center [373, 14] width 85 height 14
click at [331, 13] on div "7" at bounding box center [336, 14] width 10 height 14
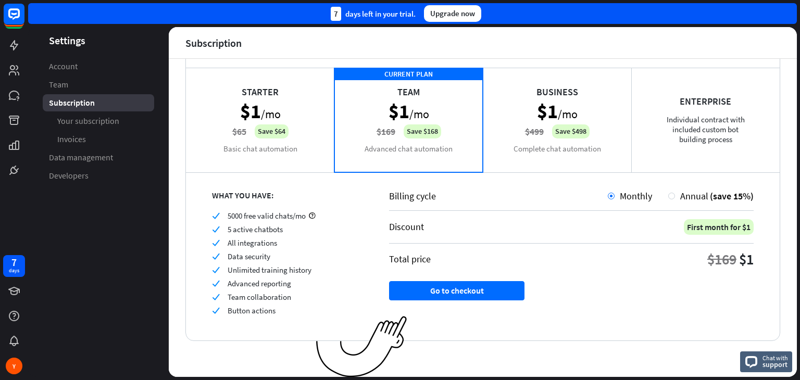
click at [331, 13] on div "7" at bounding box center [336, 14] width 10 height 14
click at [436, 297] on button "Go to checkout" at bounding box center [456, 290] width 135 height 19
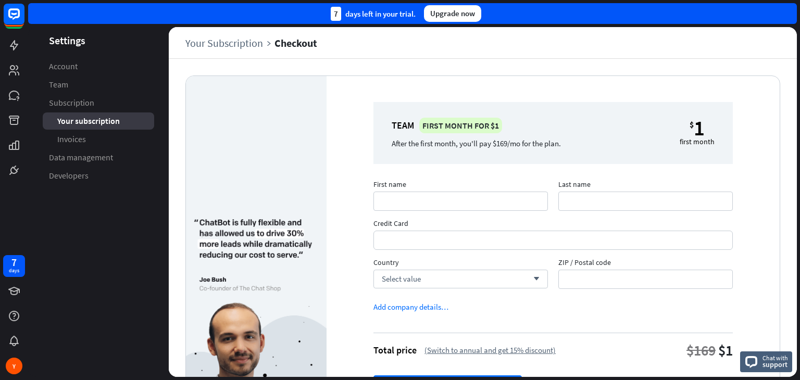
click at [102, 117] on span "Your subscription" at bounding box center [88, 121] width 62 height 11
click at [99, 117] on span "Your subscription" at bounding box center [88, 121] width 62 height 11
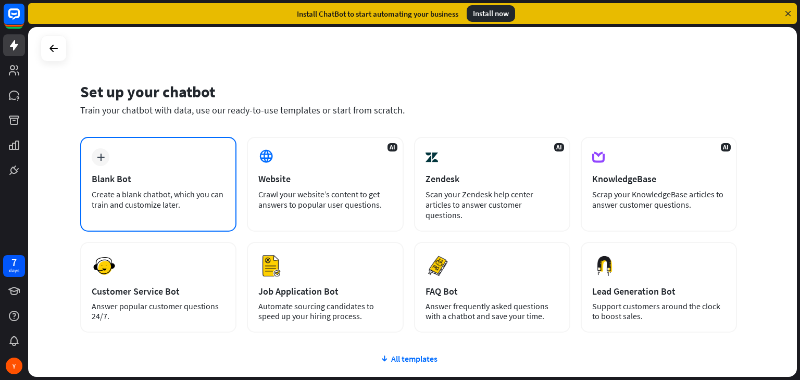
click at [162, 153] on div "plus Blank Bot Create a blank chatbot, which you can train and customize later." at bounding box center [158, 184] width 156 height 95
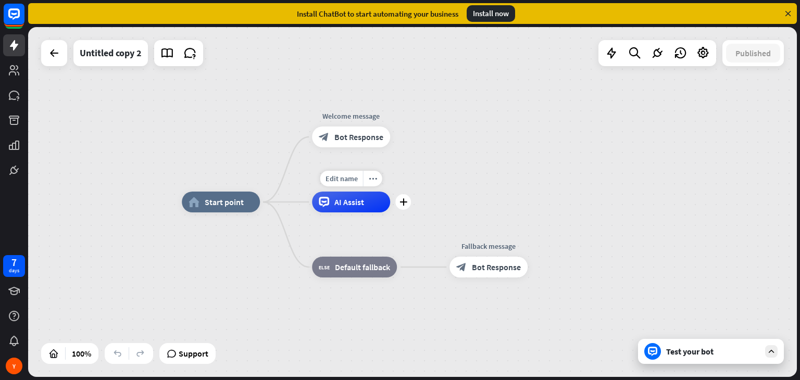
click at [350, 204] on span "AI Assist" at bounding box center [349, 202] width 30 height 10
click at [59, 58] on icon at bounding box center [54, 53] width 12 height 12
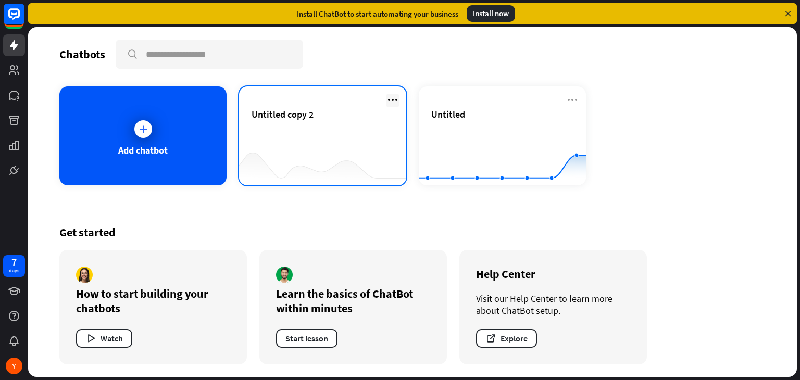
click at [395, 96] on icon at bounding box center [392, 100] width 12 height 12
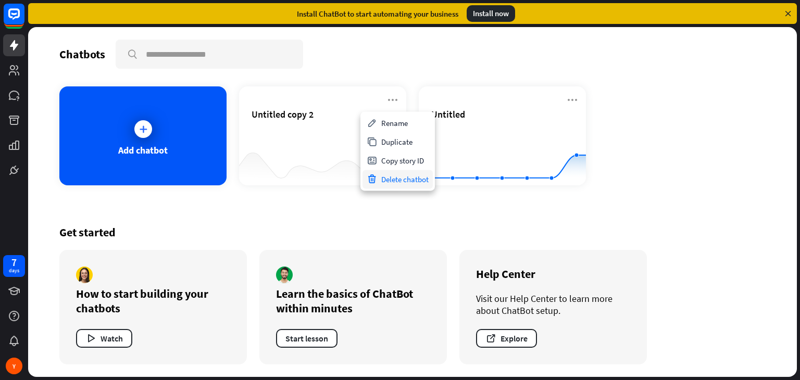
click at [400, 177] on div "Delete chatbot" at bounding box center [397, 179] width 70 height 19
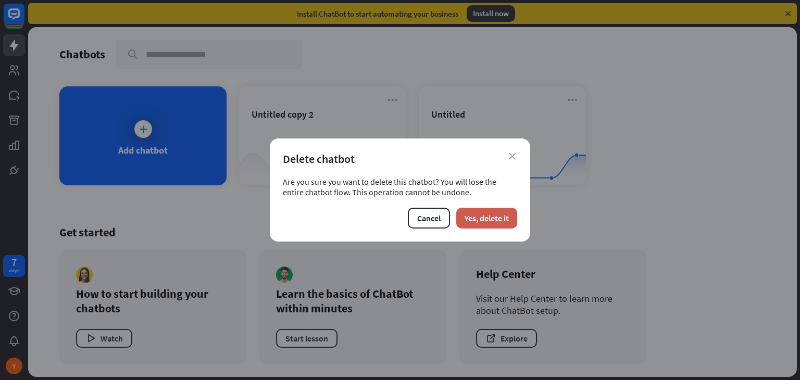
click at [492, 212] on button "Yes, delete it" at bounding box center [486, 218] width 61 height 21
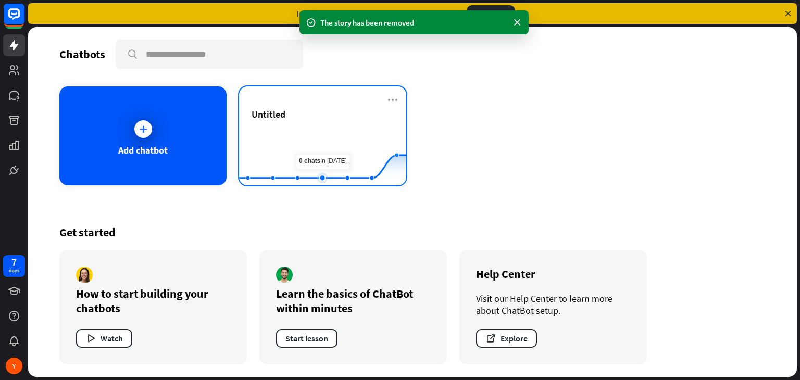
click at [331, 154] on rect at bounding box center [322, 159] width 167 height 65
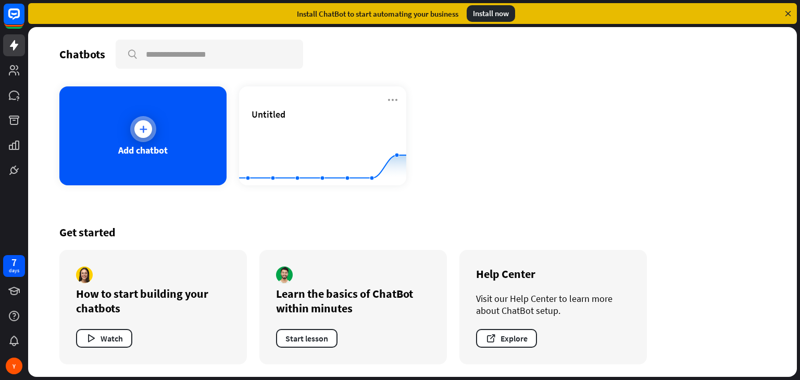
click at [138, 133] on icon at bounding box center [143, 129] width 10 height 10
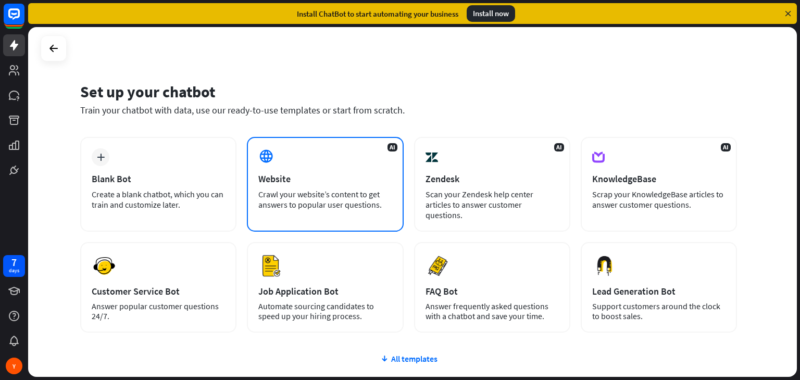
click at [358, 175] on div "Website" at bounding box center [324, 179] width 133 height 12
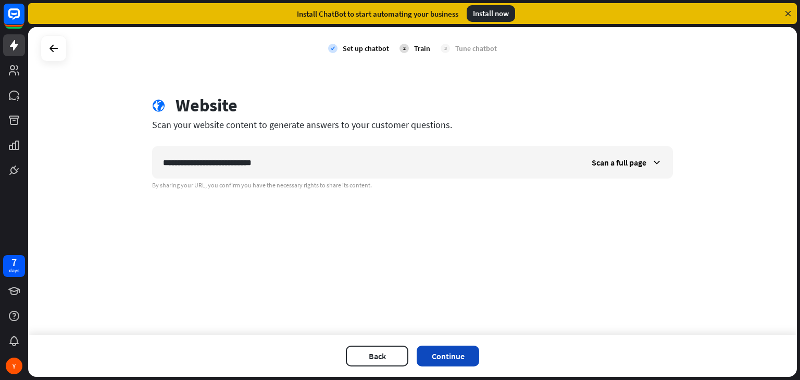
type input "**********"
click at [449, 350] on button "Continue" at bounding box center [448, 356] width 62 height 21
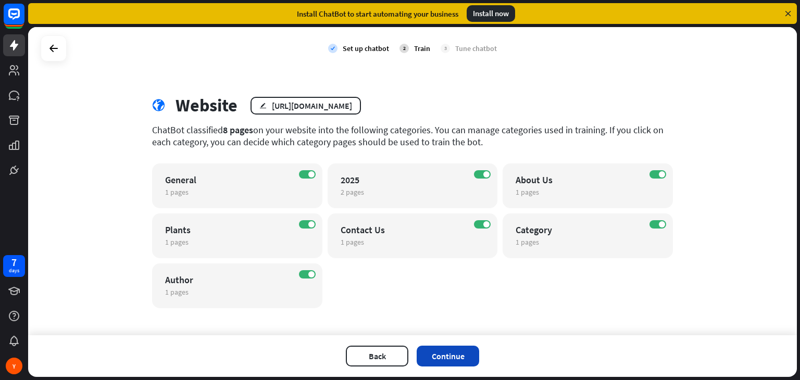
click at [454, 355] on button "Continue" at bounding box center [448, 356] width 62 height 21
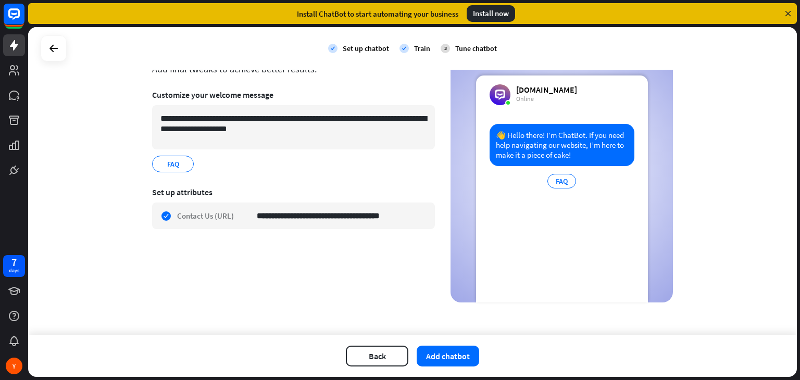
scroll to position [57, 0]
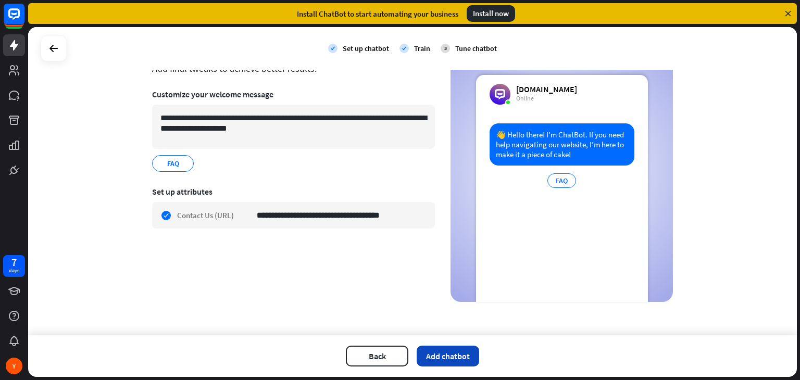
click at [446, 358] on button "Add chatbot" at bounding box center [448, 356] width 62 height 21
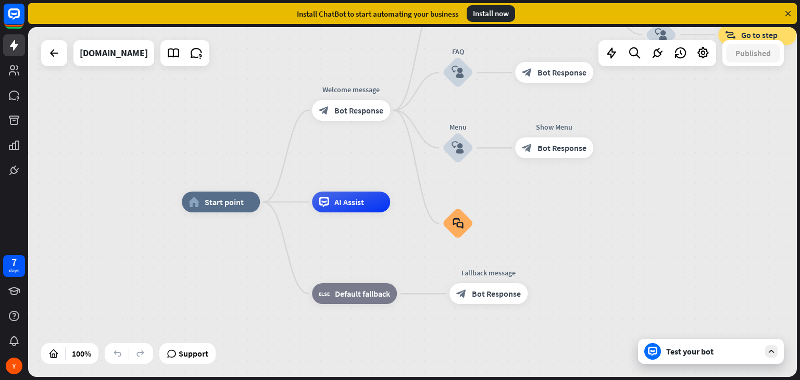
click at [752, 359] on div "Test your bot" at bounding box center [711, 351] width 146 height 25
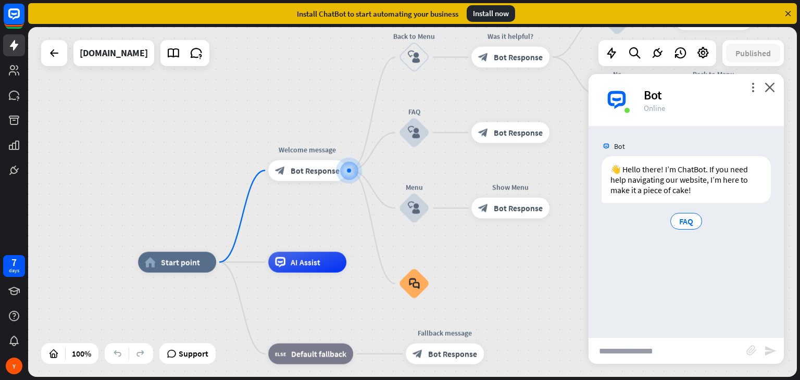
click at [679, 352] on input "text" at bounding box center [667, 351] width 158 height 26
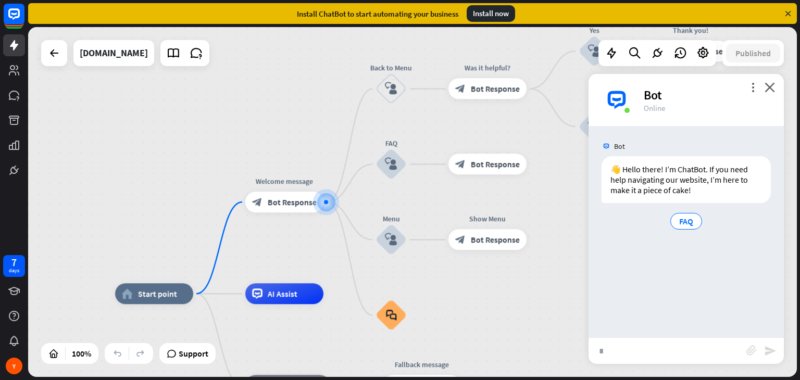
type input "**"
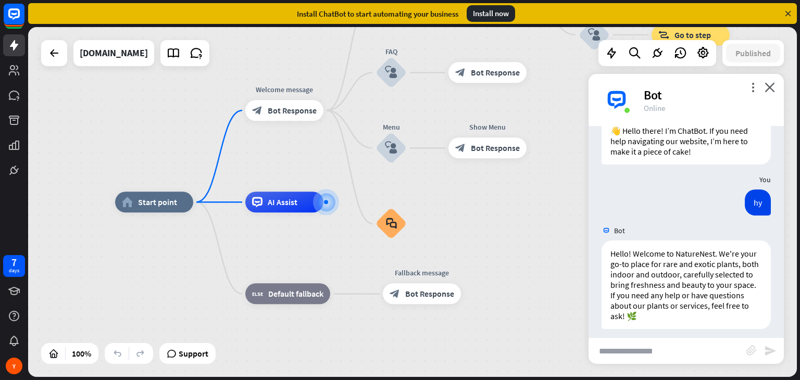
scroll to position [46, 0]
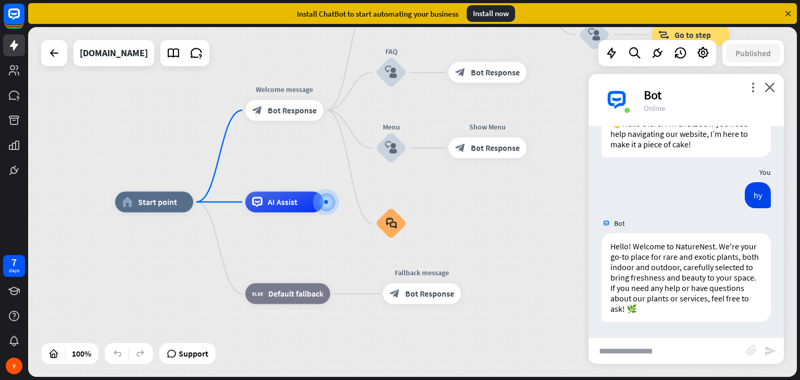
click at [658, 355] on input "text" at bounding box center [667, 351] width 158 height 26
click at [603, 350] on input "text" at bounding box center [667, 351] width 158 height 26
click at [642, 333] on div "Bot 👋 Hello there! I’m ChatBot. If you need help navigating our website, I’m he…" at bounding box center [685, 231] width 195 height 211
click at [630, 358] on input "text" at bounding box center [667, 351] width 158 height 26
type input "**********"
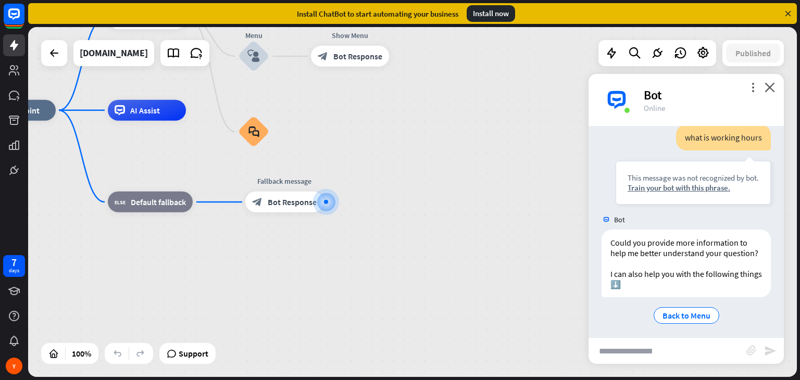
scroll to position [282, 0]
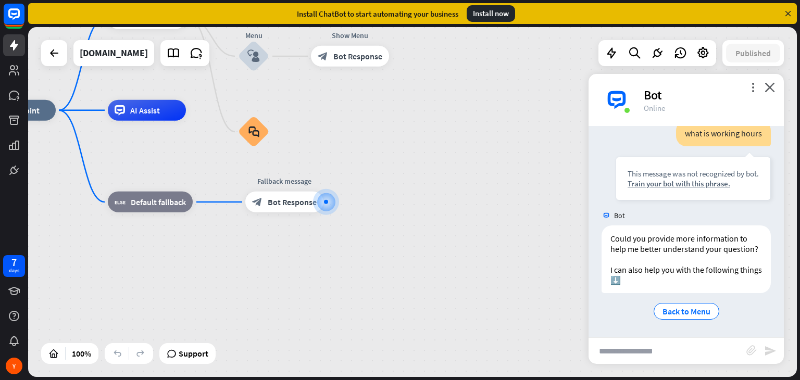
click at [659, 348] on input "text" at bounding box center [667, 351] width 158 height 26
type input "*"
type input "**********"
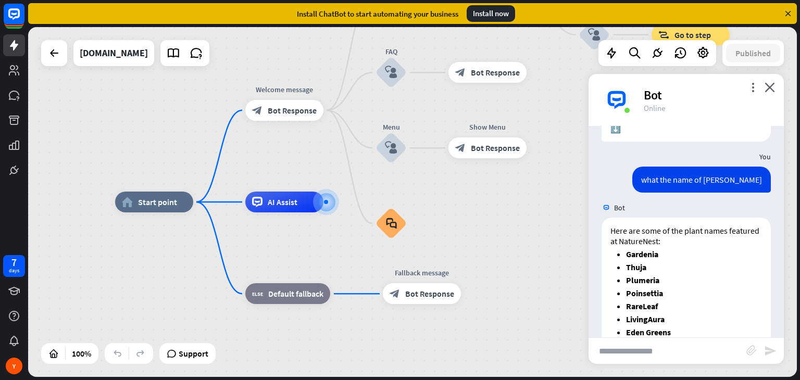
scroll to position [504, 0]
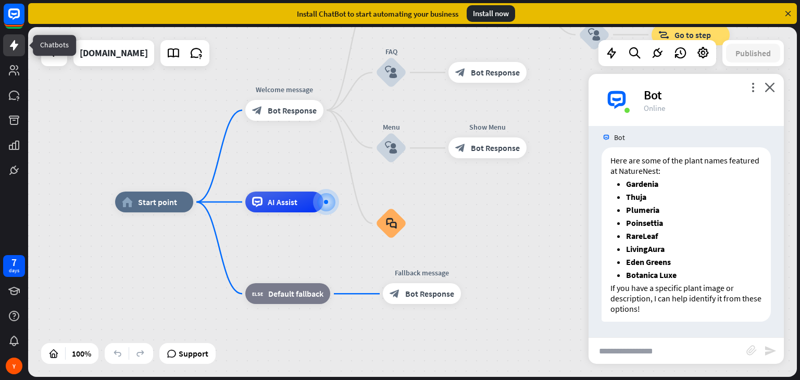
click at [12, 42] on icon at bounding box center [14, 45] width 12 height 12
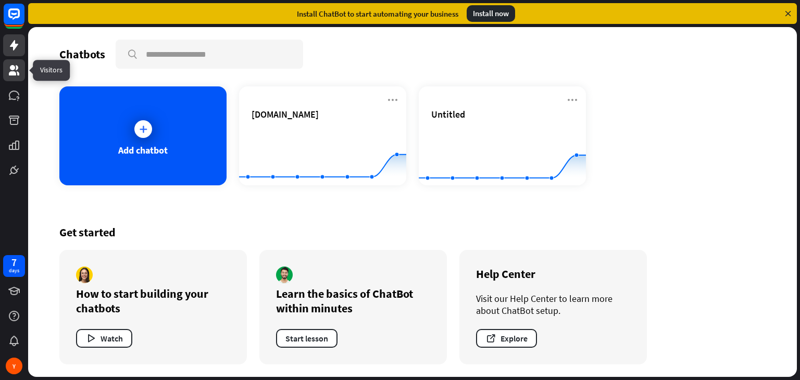
click at [19, 71] on icon at bounding box center [14, 70] width 12 height 12
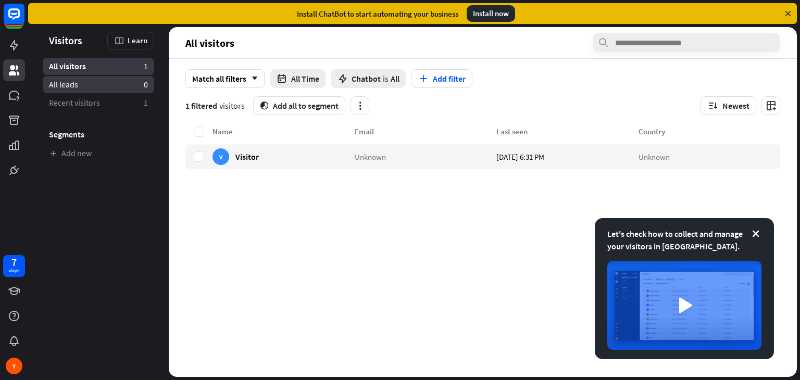
click at [97, 87] on link "All leads 0" at bounding box center [98, 84] width 111 height 17
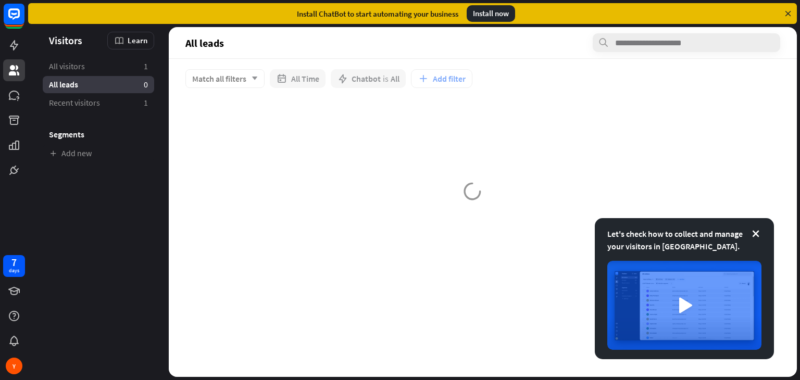
click at [97, 89] on div "All leads 0" at bounding box center [98, 84] width 111 height 17
click at [95, 98] on span "Recent visitors" at bounding box center [74, 102] width 51 height 11
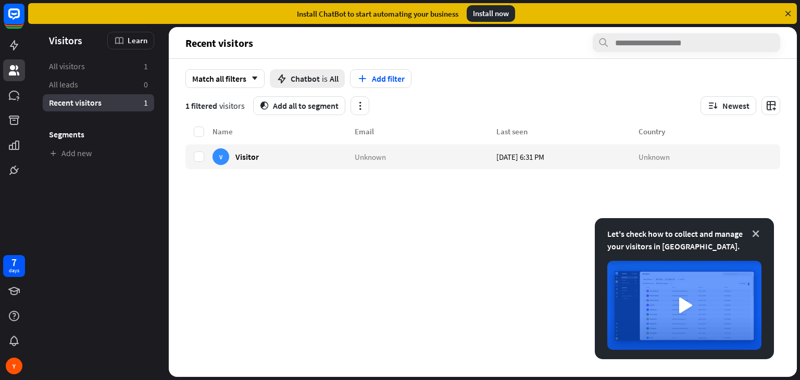
click at [754, 234] on icon at bounding box center [755, 234] width 10 height 10
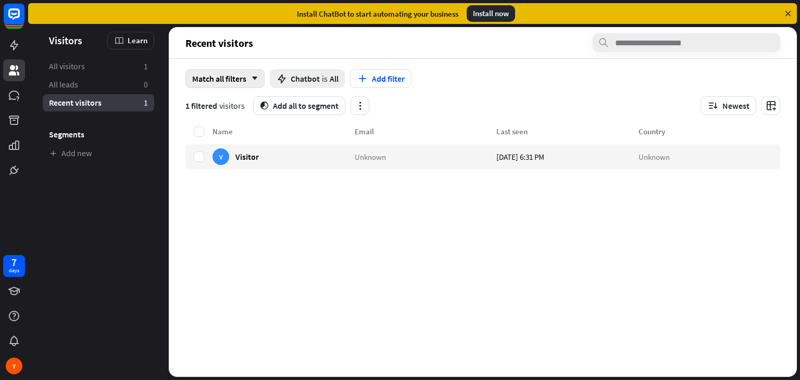
click at [230, 78] on div "Match all filters arrow_down" at bounding box center [224, 78] width 79 height 19
click at [18, 93] on icon at bounding box center [14, 95] width 10 height 9
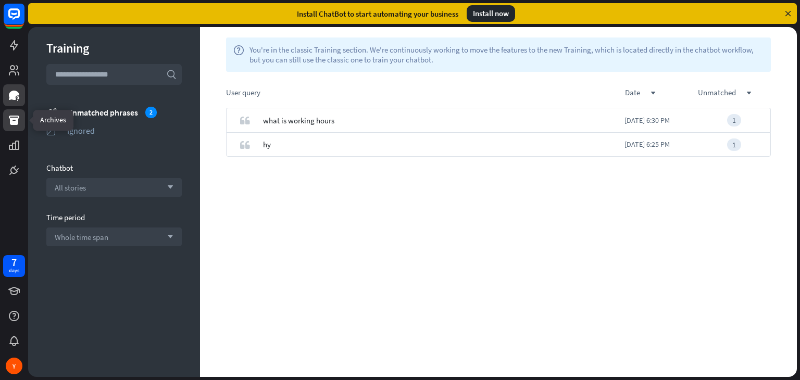
click at [16, 122] on icon at bounding box center [14, 120] width 10 height 9
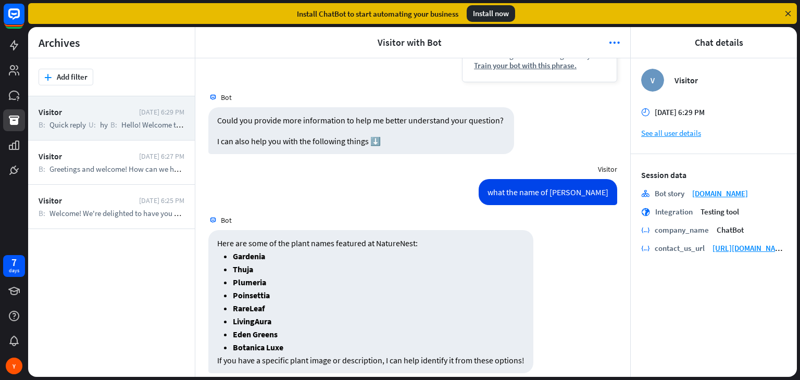
scroll to position [272, 0]
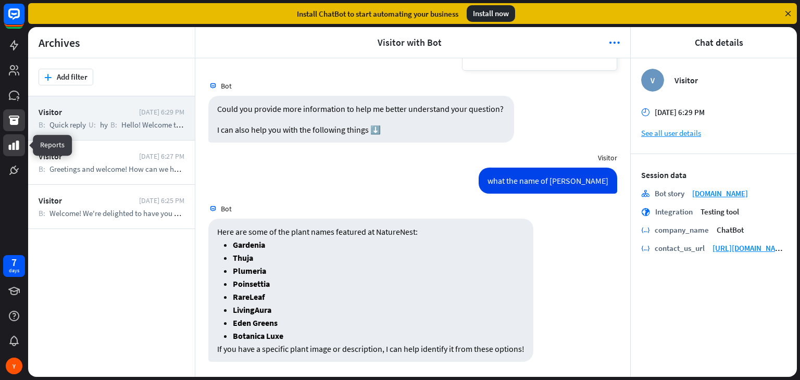
click at [21, 148] on link at bounding box center [14, 145] width 22 height 22
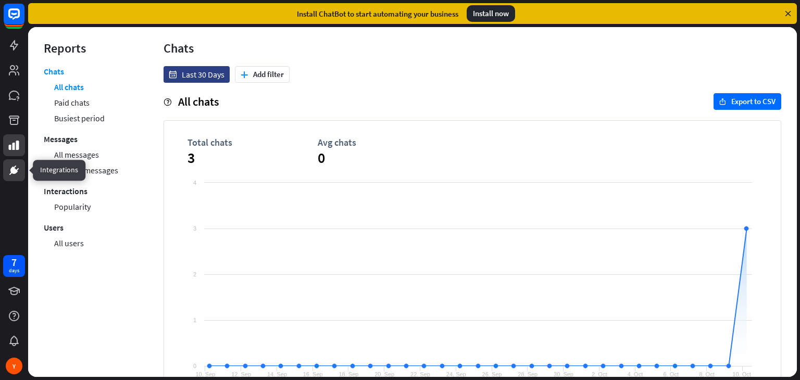
click at [10, 170] on icon at bounding box center [13, 170] width 7 height 7
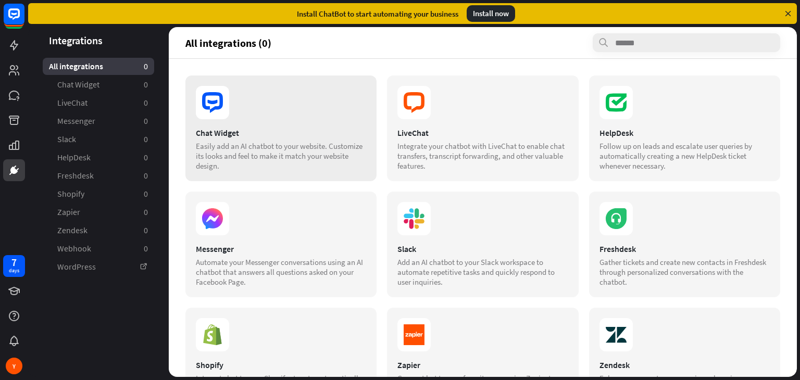
click at [320, 131] on div "Chat Widget" at bounding box center [281, 133] width 170 height 10
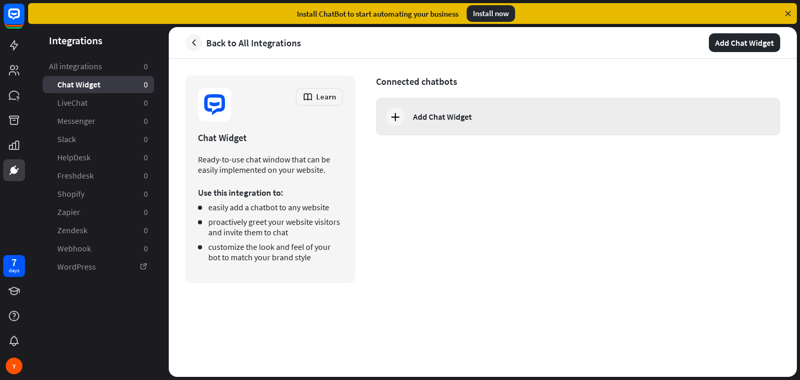
click at [435, 126] on div "Add Chat Widget" at bounding box center [578, 116] width 404 height 37
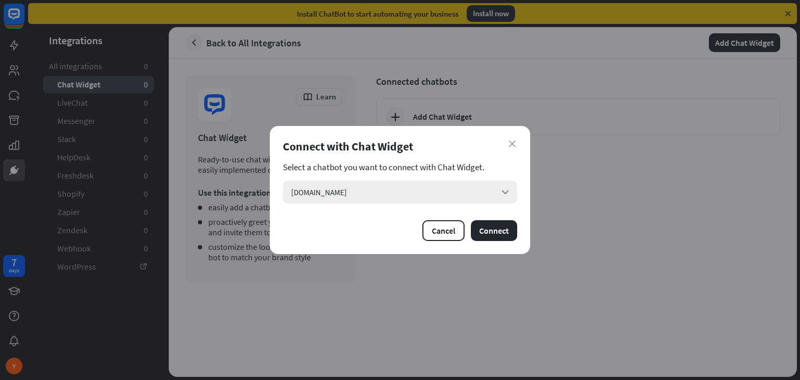
click at [490, 194] on div "[DOMAIN_NAME] arrow_down" at bounding box center [400, 192] width 234 height 23
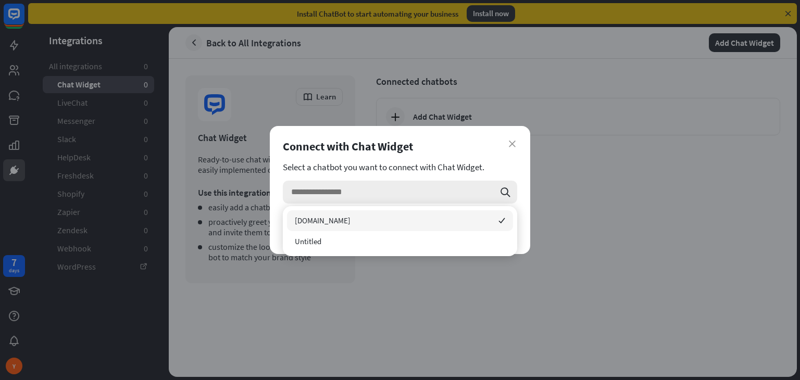
click at [490, 194] on input "search" at bounding box center [392, 192] width 203 height 23
click at [499, 222] on icon "checked" at bounding box center [501, 220] width 7 height 7
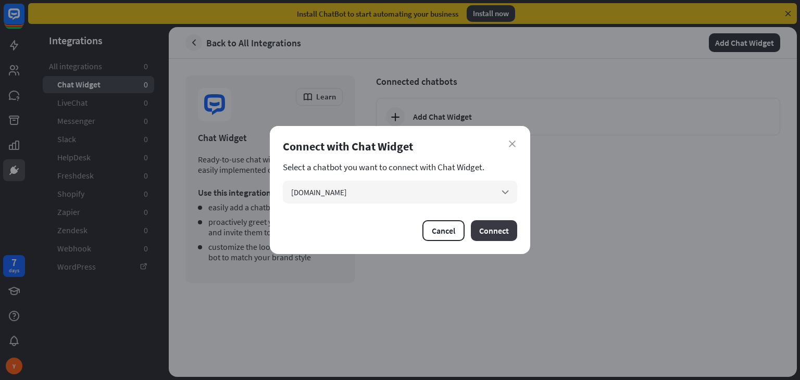
click at [492, 233] on button "Connect" at bounding box center [494, 230] width 46 height 21
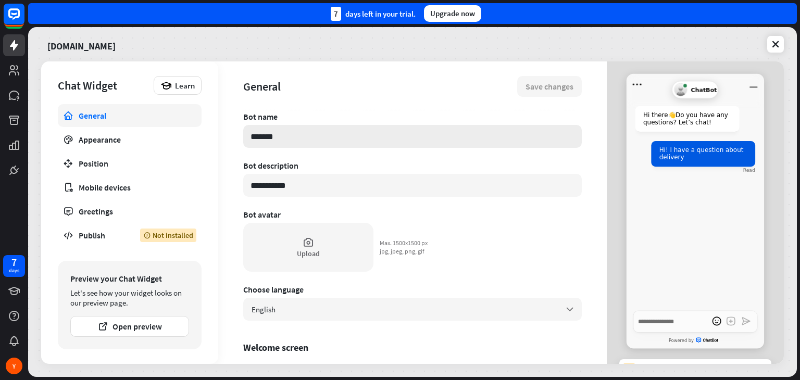
click at [328, 144] on input "*******" at bounding box center [412, 136] width 338 height 23
click at [299, 258] on div "Upload" at bounding box center [308, 247] width 130 height 49
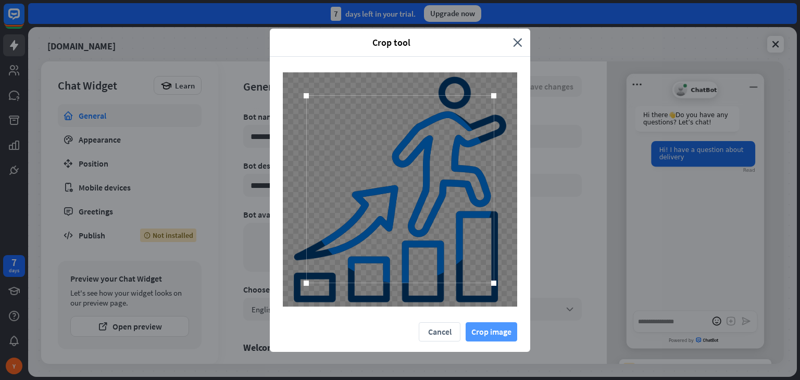
click at [499, 330] on button "Crop image" at bounding box center [492, 331] width 52 height 19
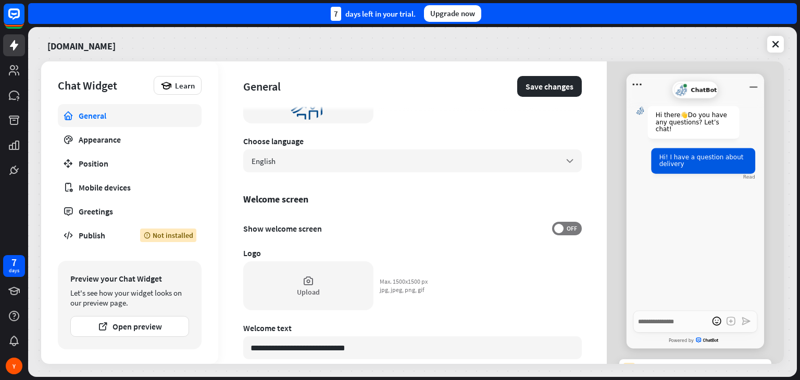
scroll to position [156, 0]
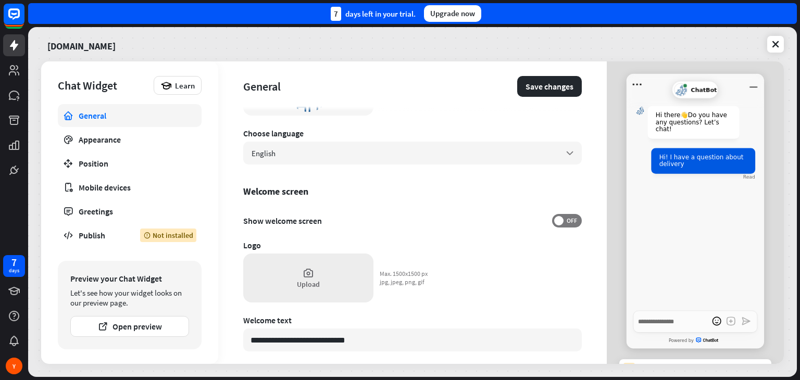
click at [327, 271] on div "Upload" at bounding box center [308, 278] width 130 height 49
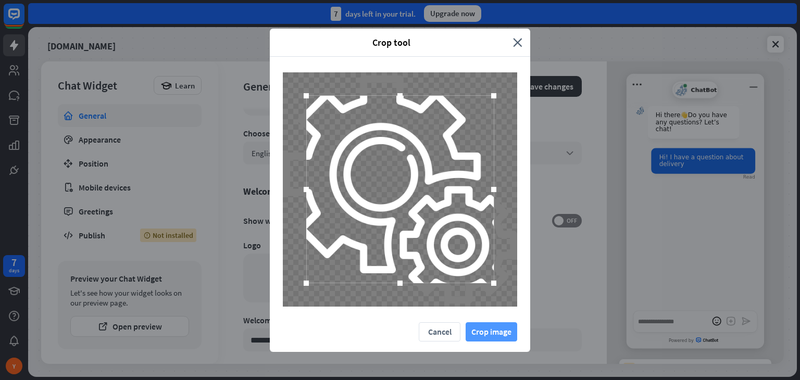
click at [505, 336] on button "Crop image" at bounding box center [492, 331] width 52 height 19
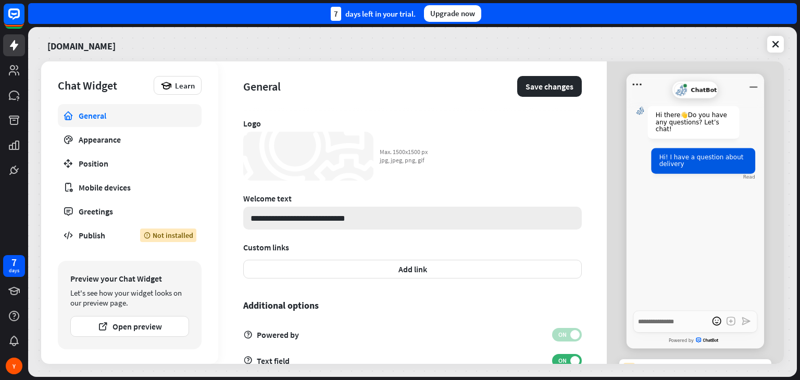
scroll to position [306, 0]
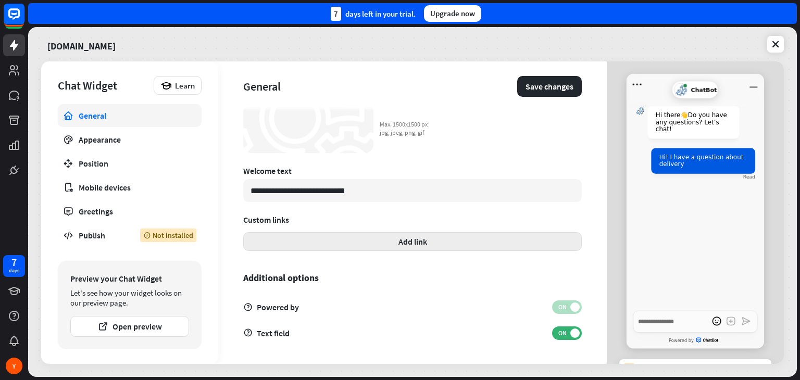
click at [345, 241] on button "Add link" at bounding box center [412, 241] width 338 height 19
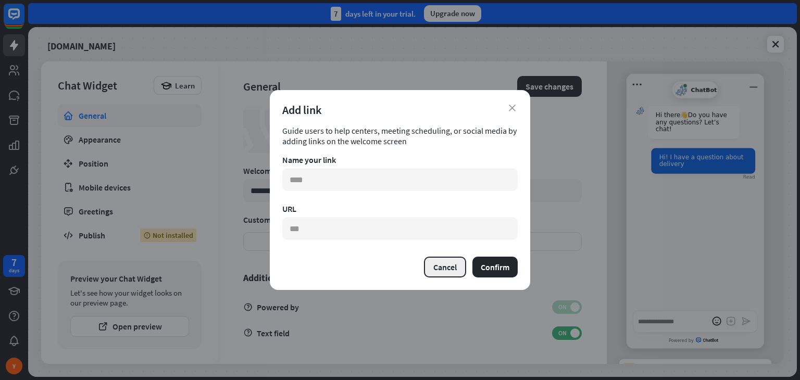
click at [437, 263] on button "Cancel" at bounding box center [445, 267] width 42 height 21
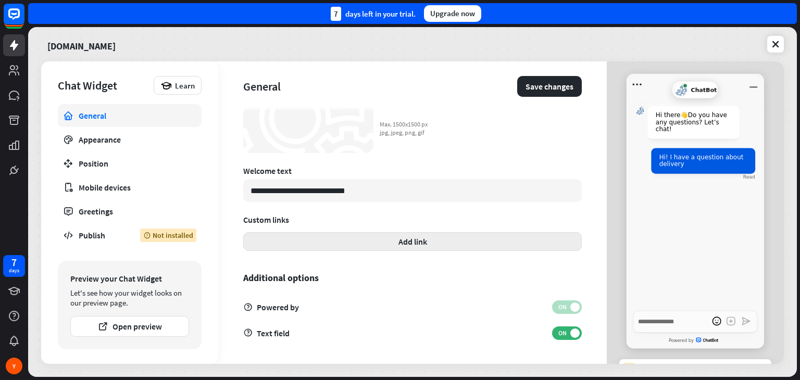
click at [430, 240] on button "Add link" at bounding box center [412, 241] width 338 height 19
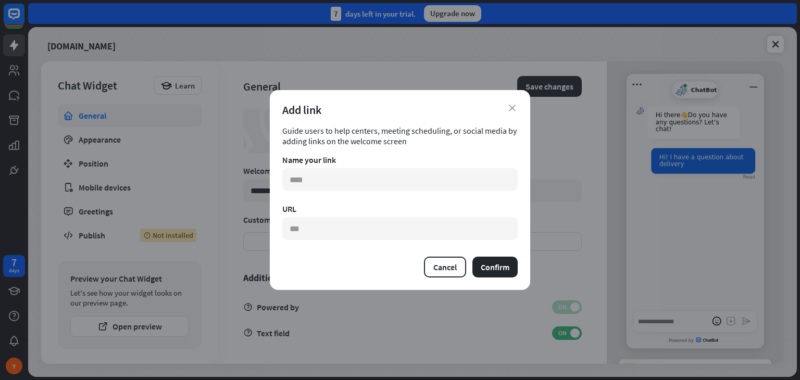
click at [510, 111] on icon "close" at bounding box center [512, 108] width 7 height 7
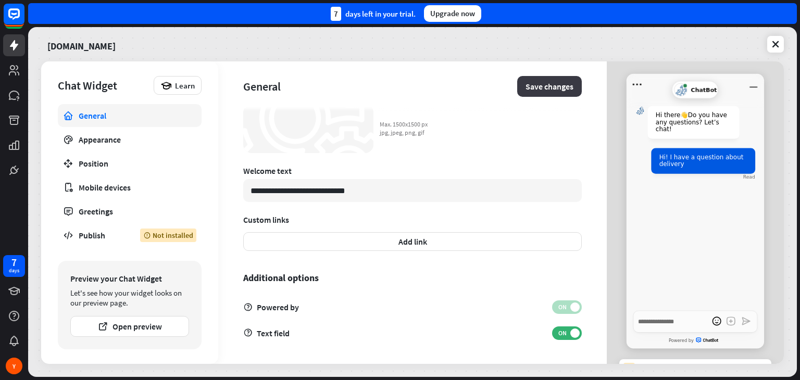
click at [532, 87] on button "Save changes" at bounding box center [549, 86] width 65 height 21
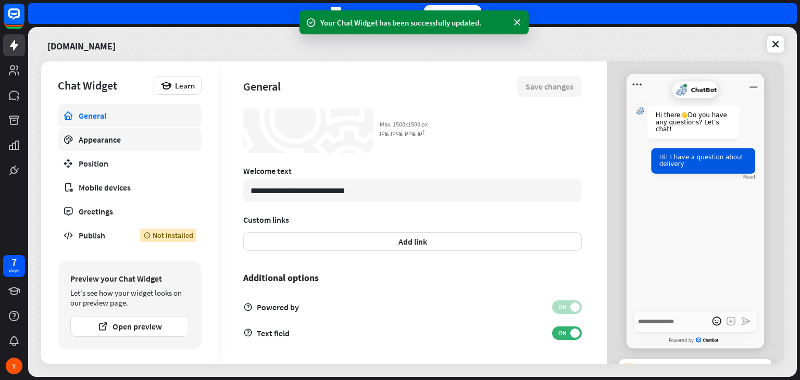
click at [135, 142] on div "Appearance" at bounding box center [130, 139] width 102 height 10
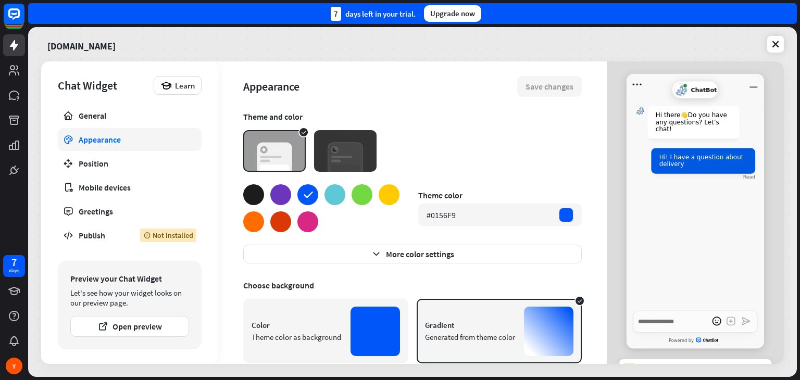
type textarea "*"
